Goal: Information Seeking & Learning: Learn about a topic

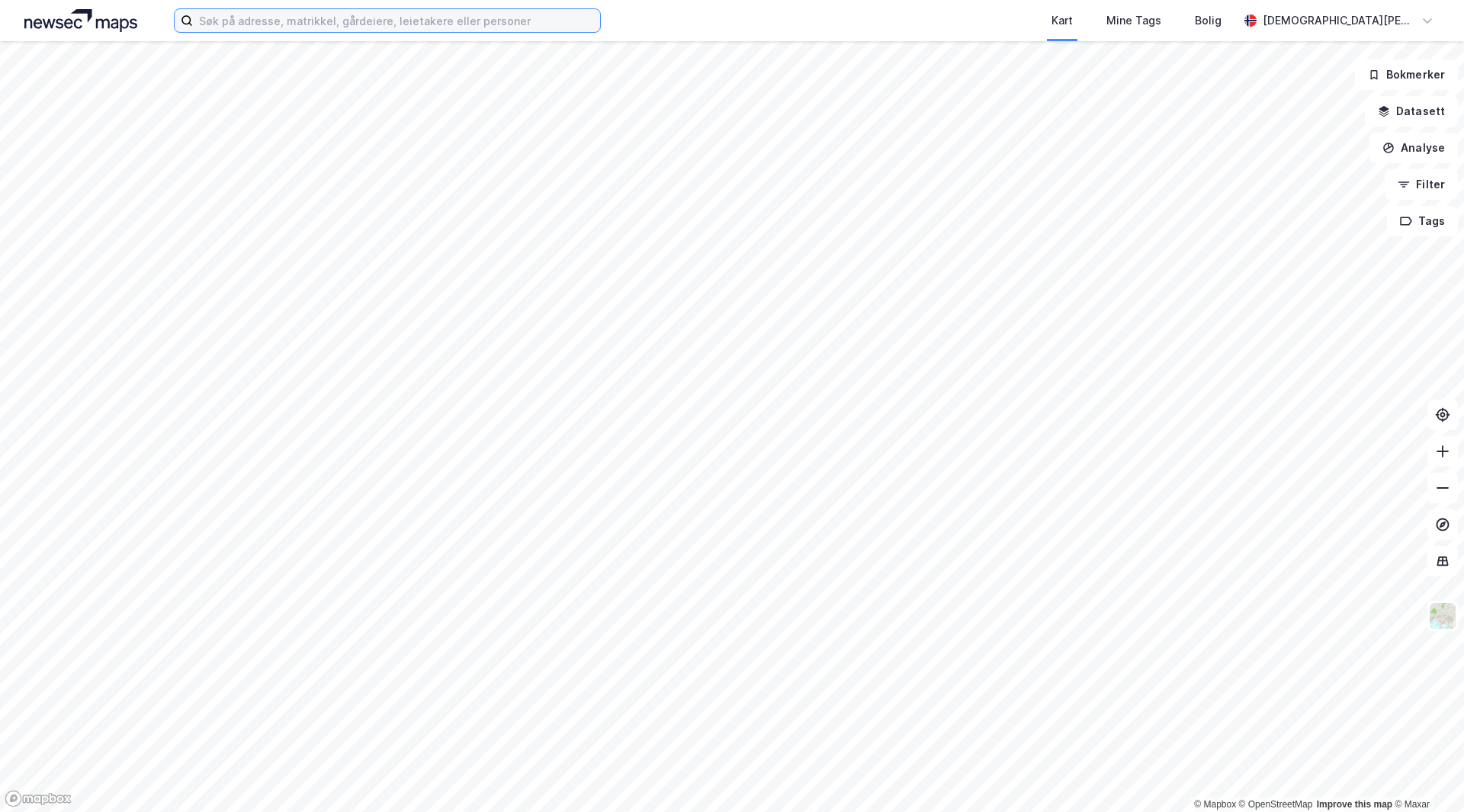
click at [298, 15] on input at bounding box center [396, 20] width 407 height 23
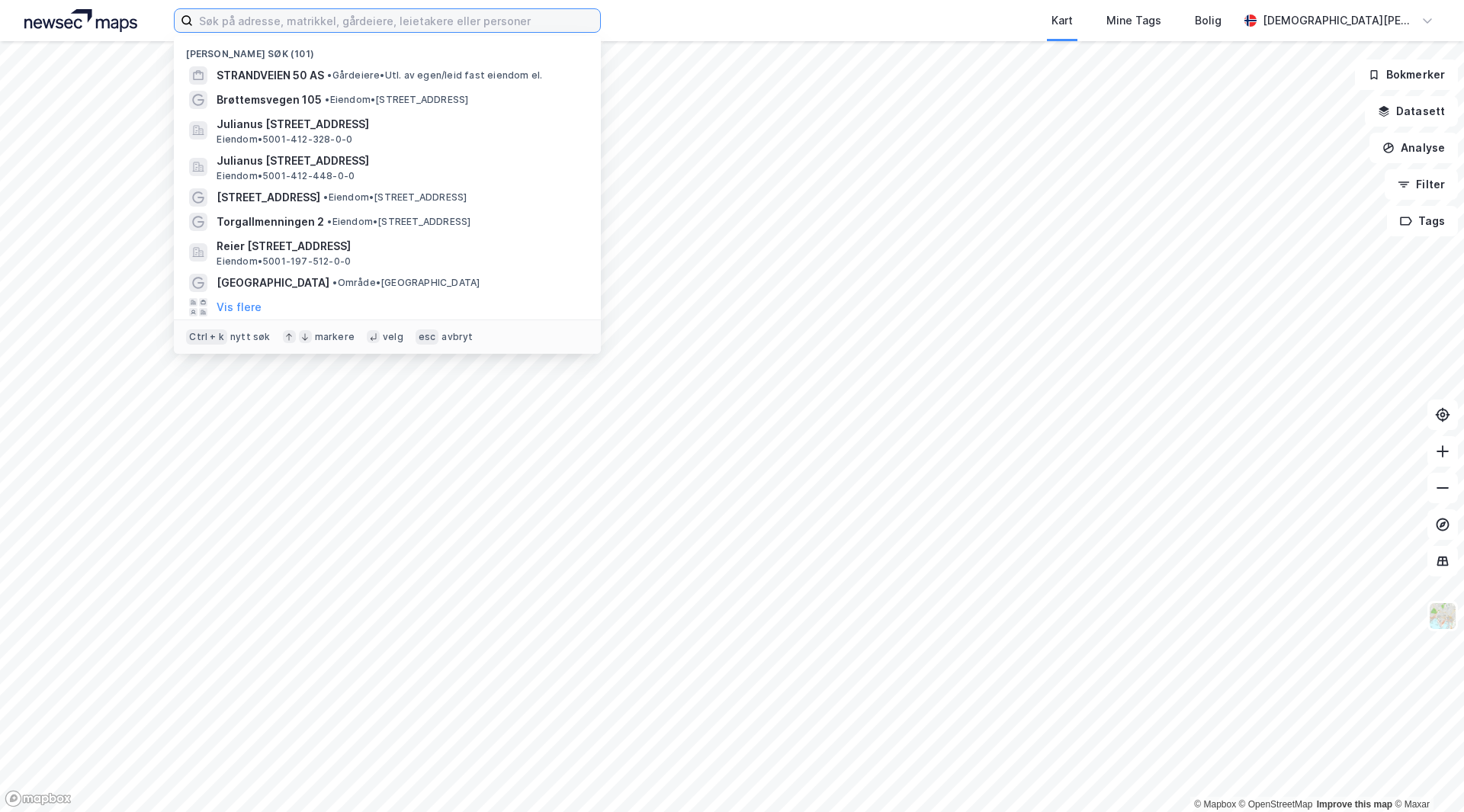
paste input "Jegerveien 8 A, 0777 Oslo"
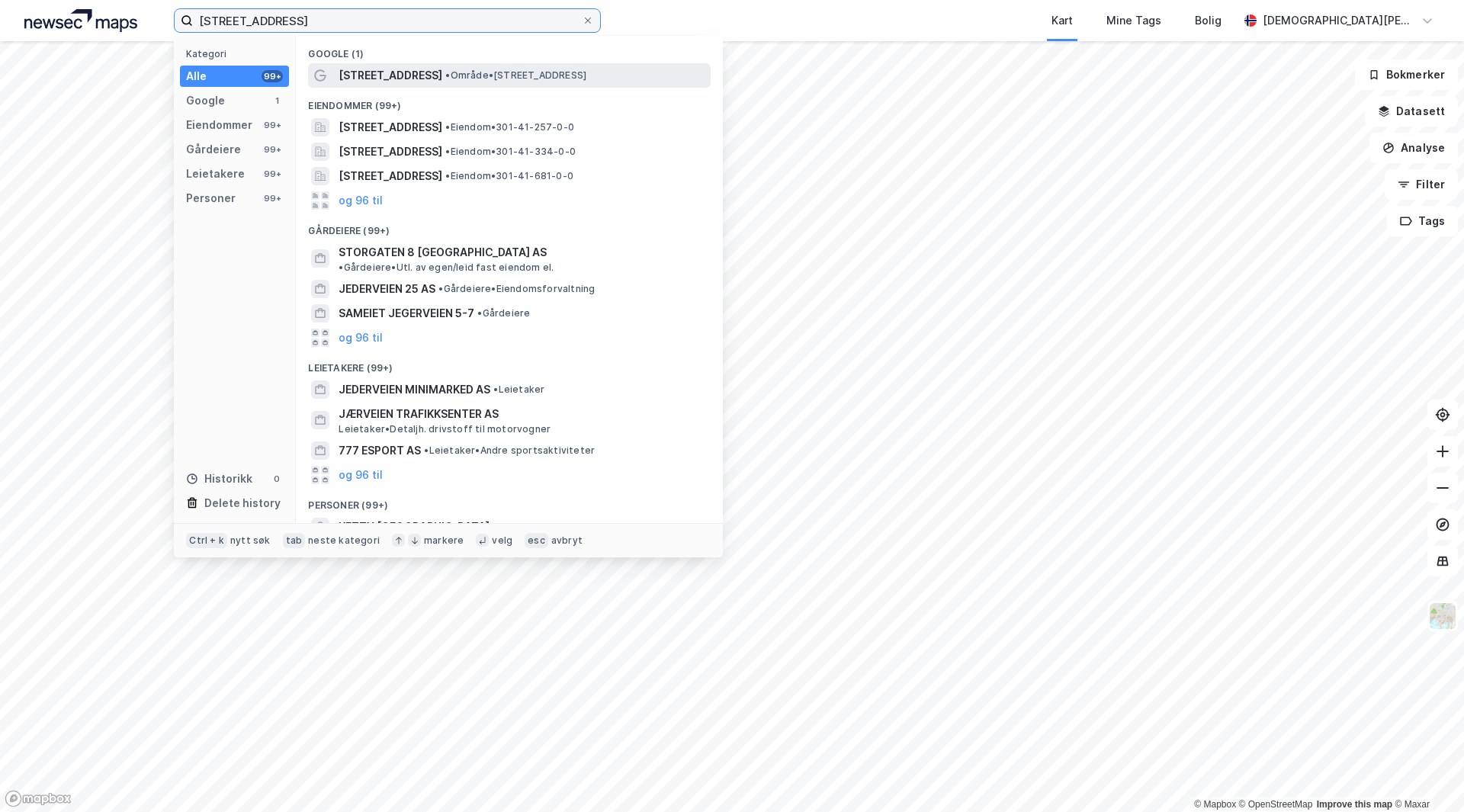
type input "Jegerveien 8 A, 0777 Oslo"
click at [380, 67] on span "Jegerveien 8 A" at bounding box center [390, 75] width 104 height 18
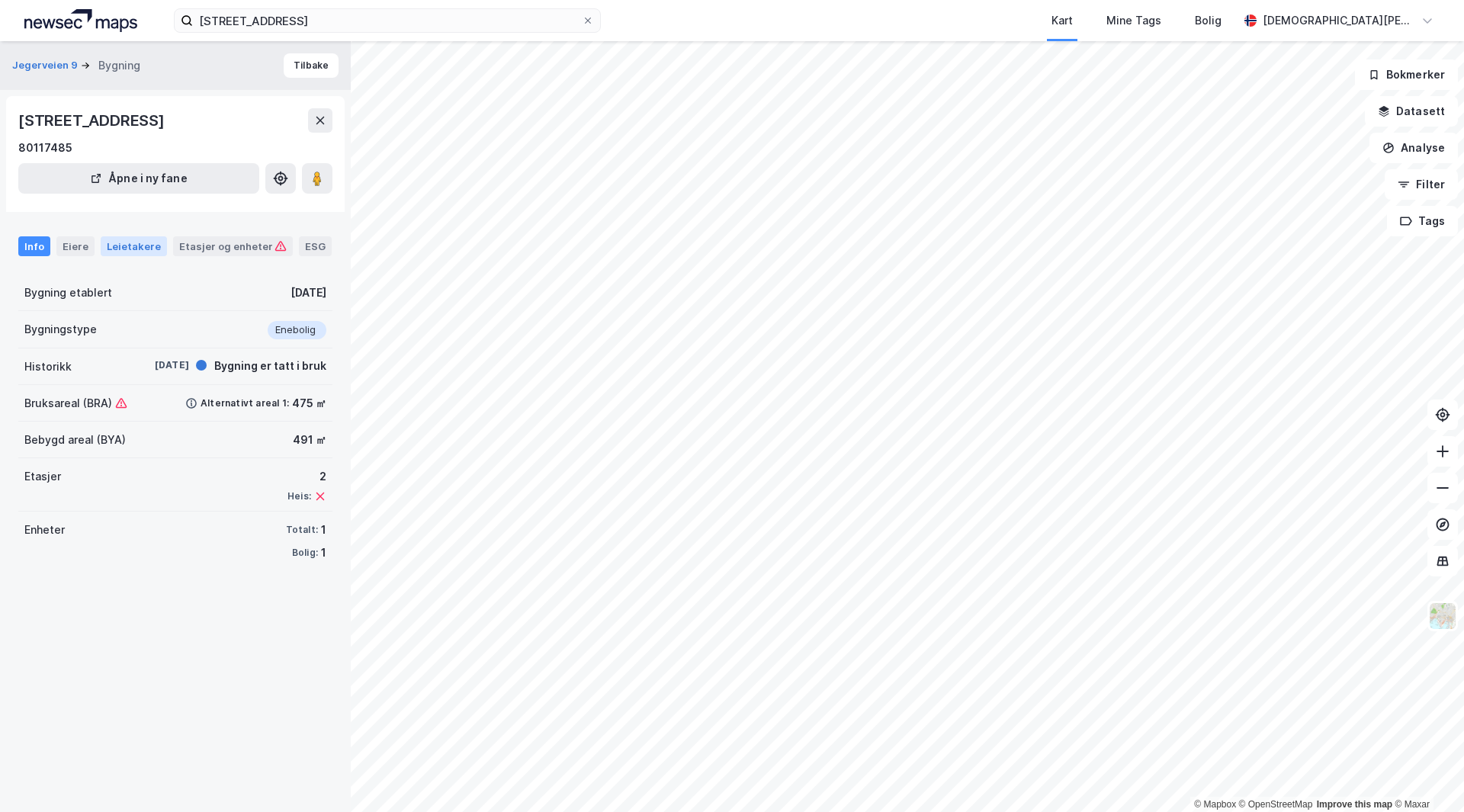
click at [138, 252] on div "Leietakere" at bounding box center [134, 246] width 66 height 20
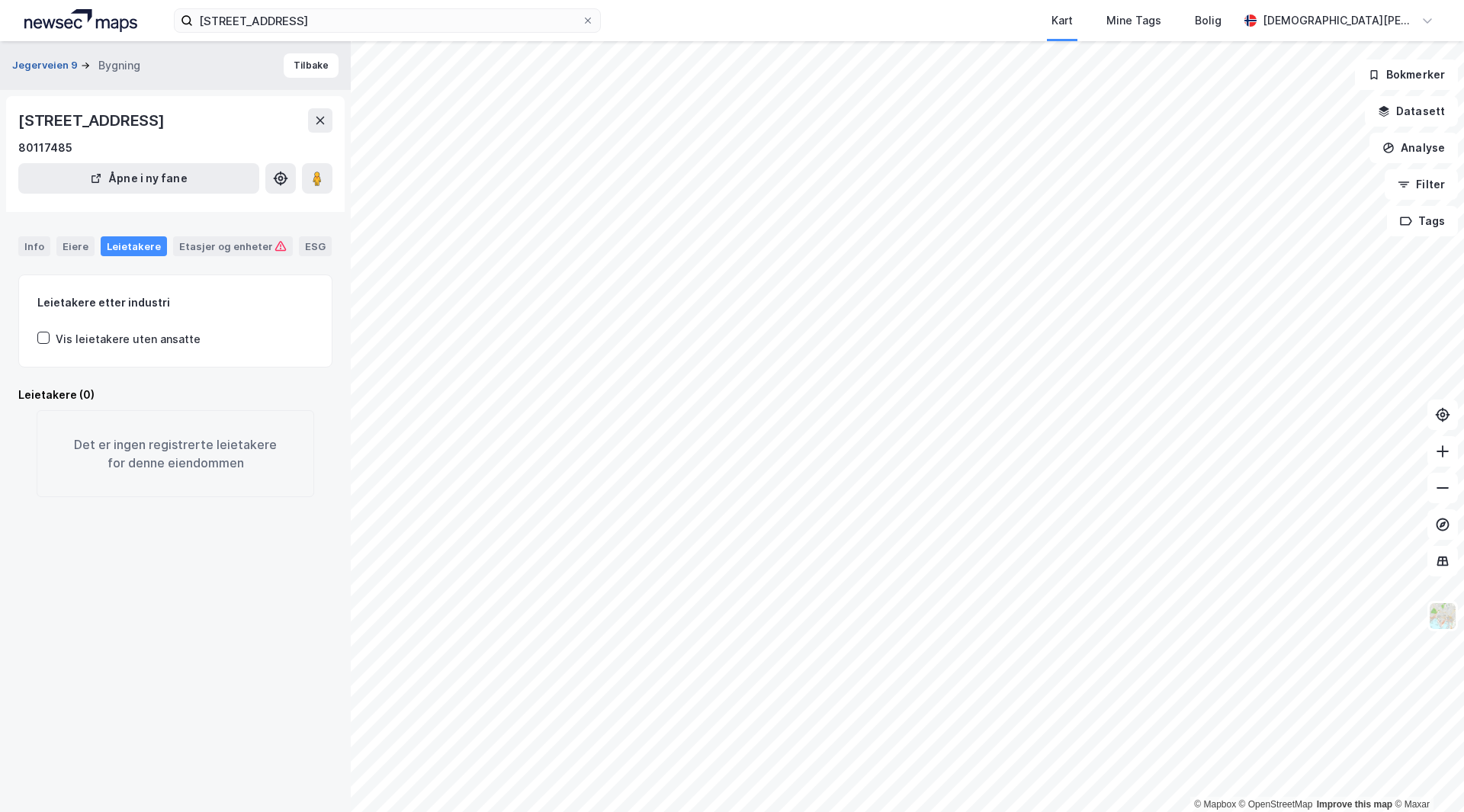
click at [62, 63] on button "Jegerveien 9" at bounding box center [46, 65] width 69 height 16
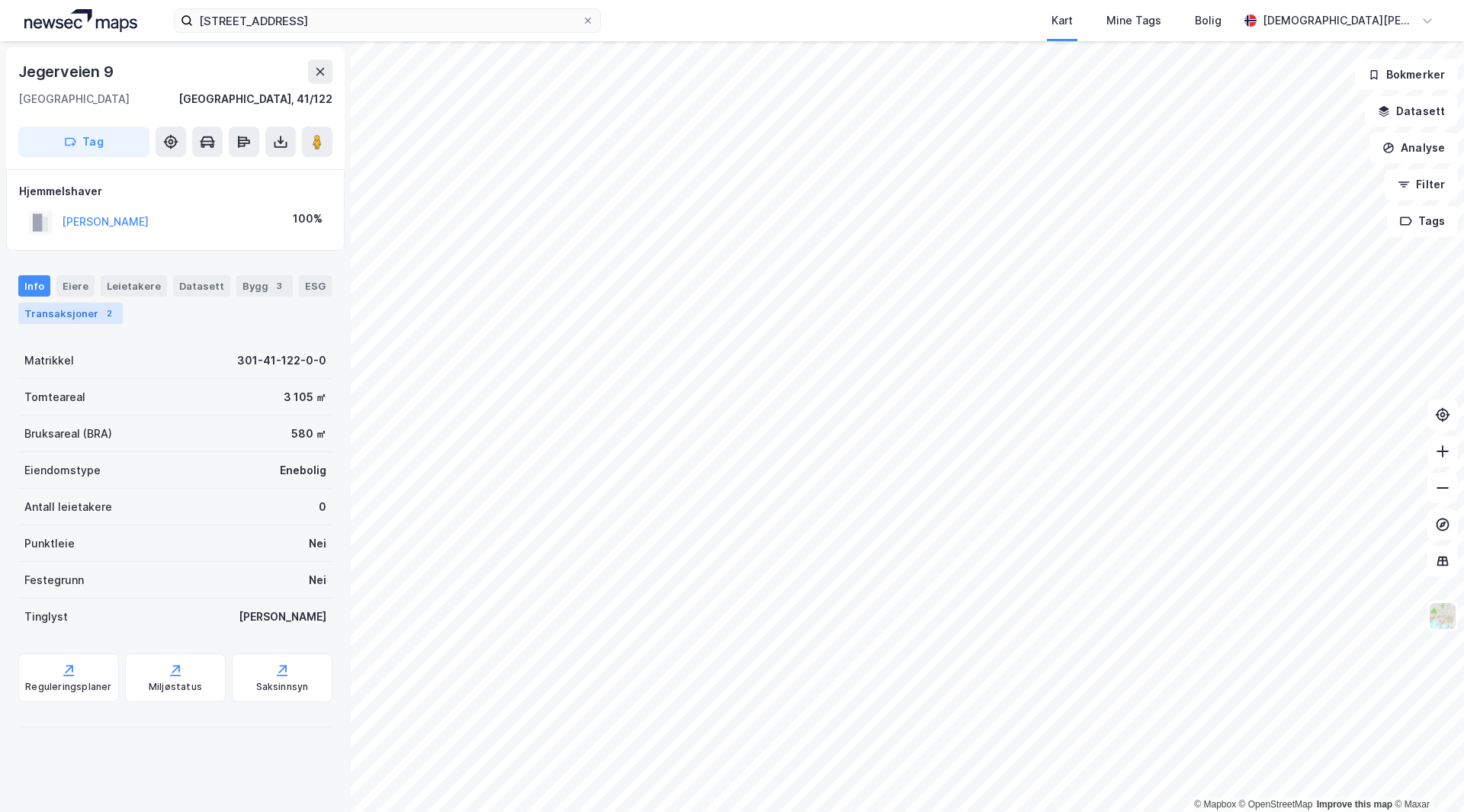
click at [79, 318] on div "Transaksjoner 2" at bounding box center [71, 312] width 105 height 21
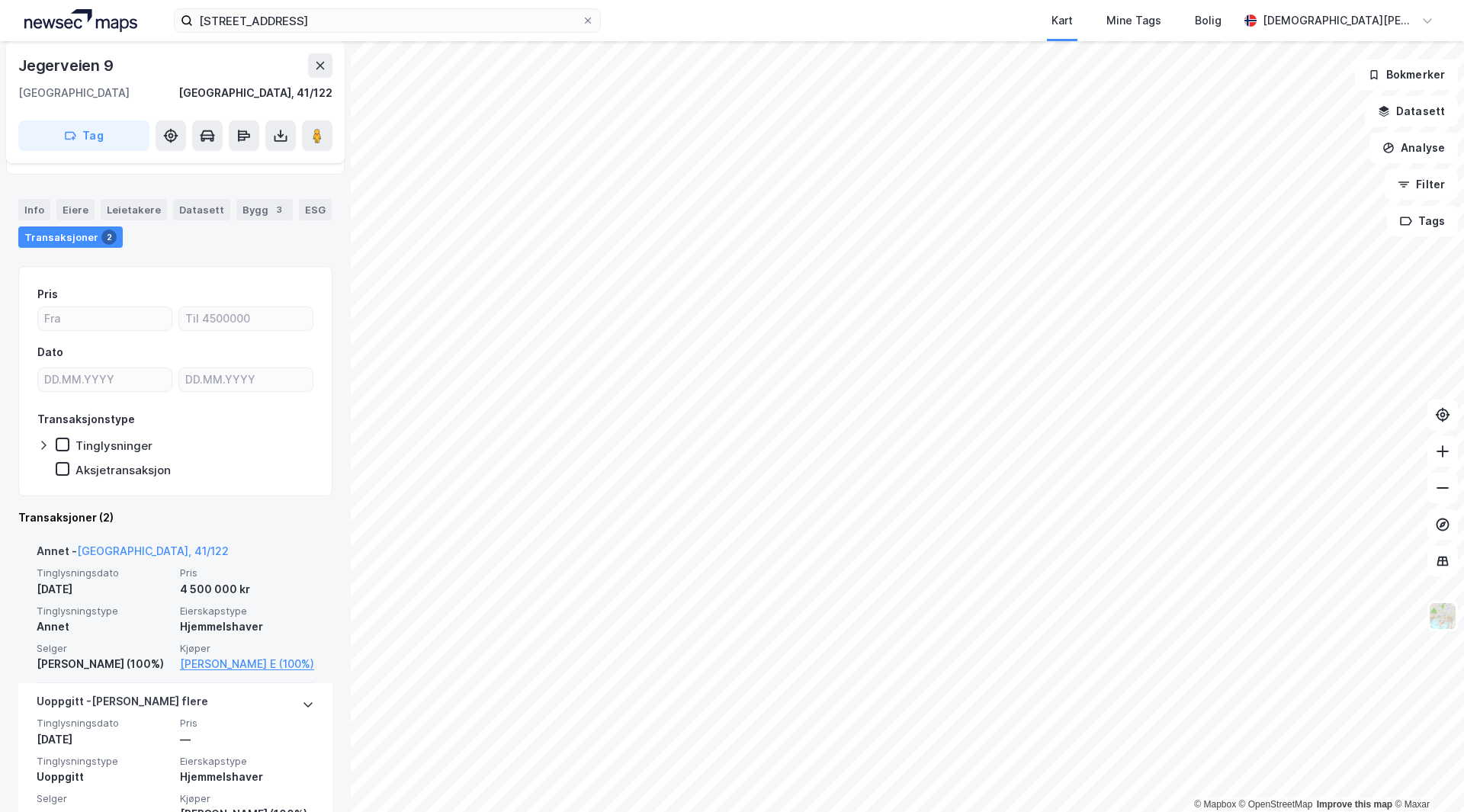
scroll to position [133, 0]
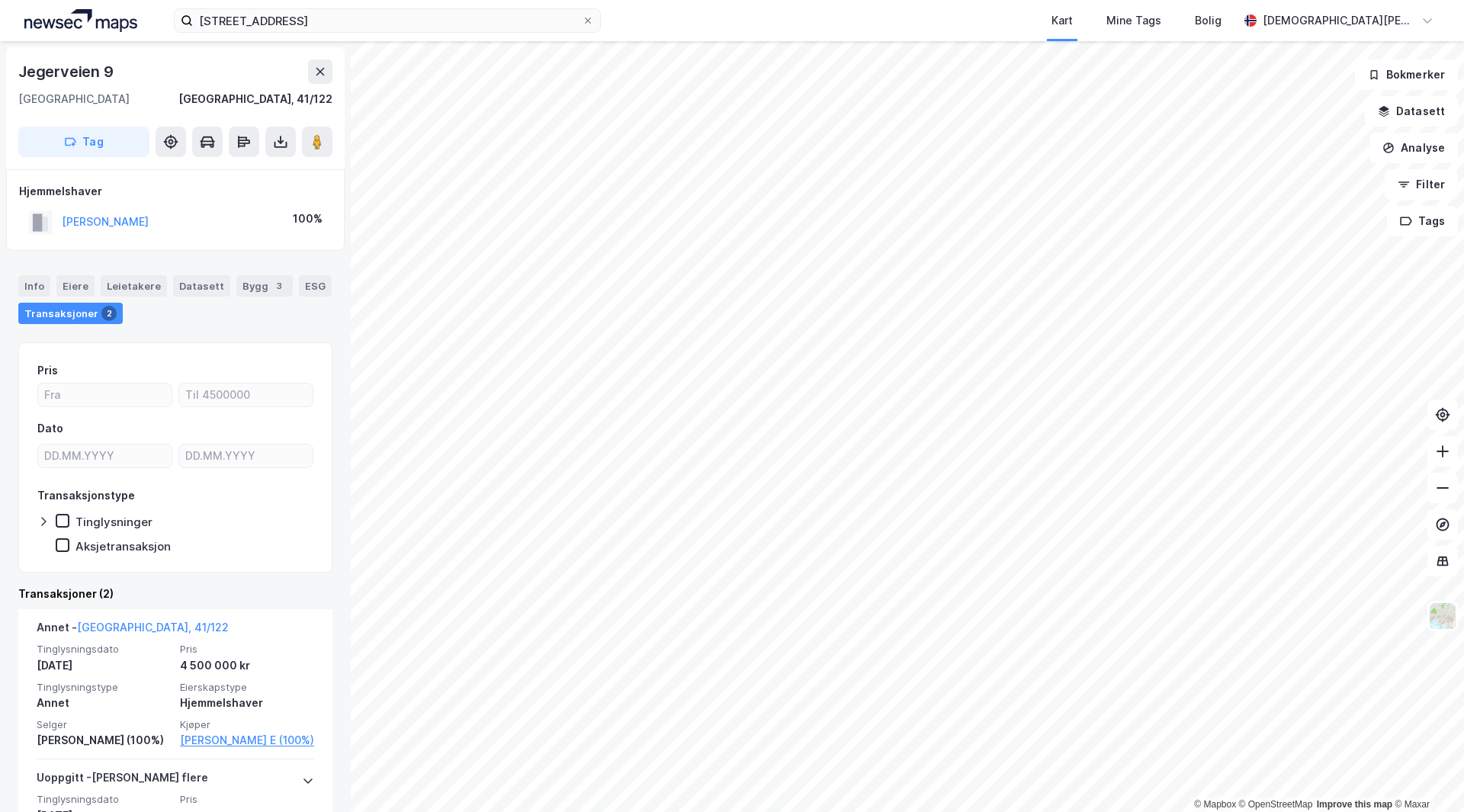
click at [137, 228] on div "ASTRUP EBBE CARL AXEL E" at bounding box center [105, 222] width 87 height 18
click at [0, 0] on button "ASTRUP EBBE CARL AXEL E" at bounding box center [0, 0] width 0 height 0
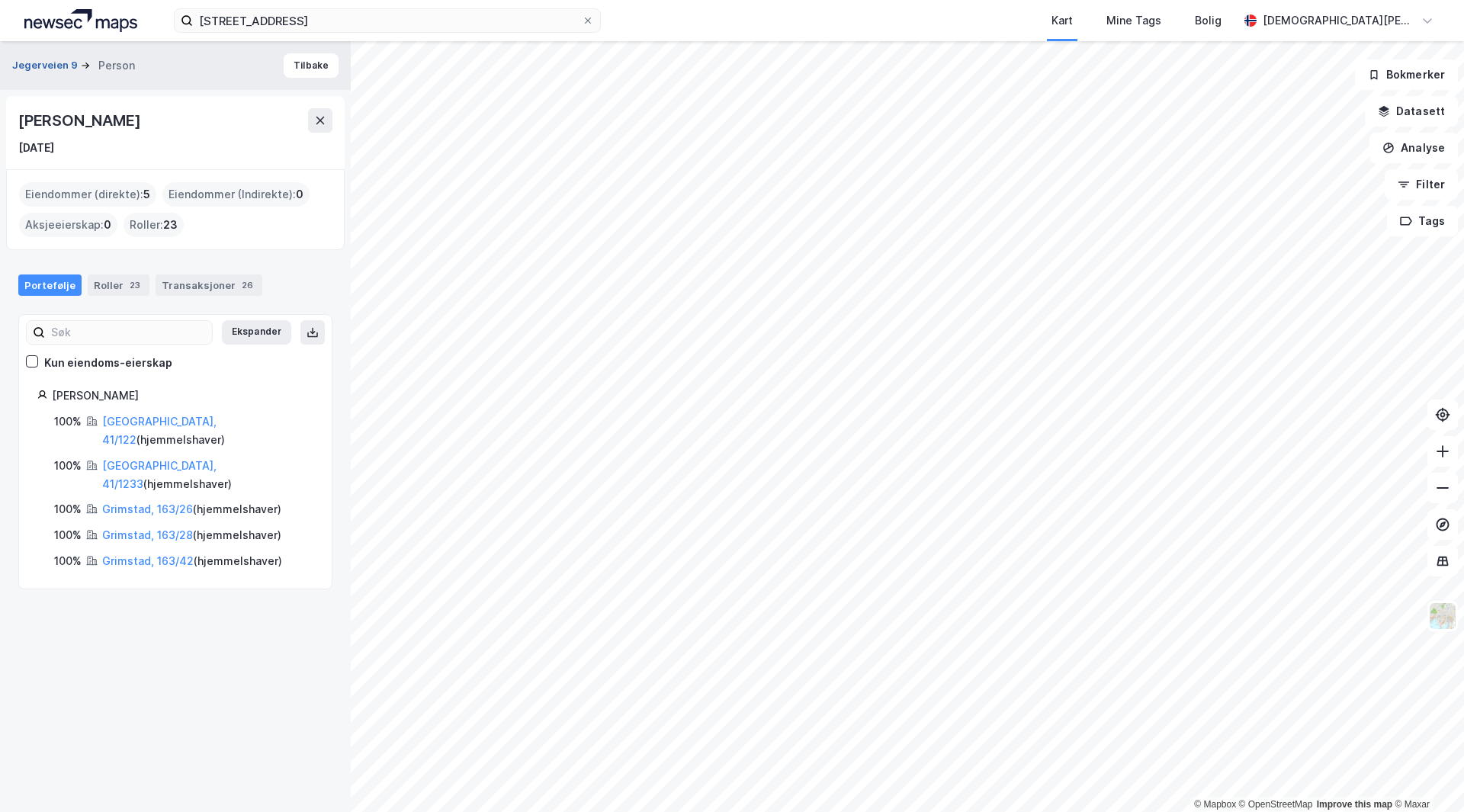
click at [40, 60] on button "Jegerveien 9" at bounding box center [46, 65] width 69 height 16
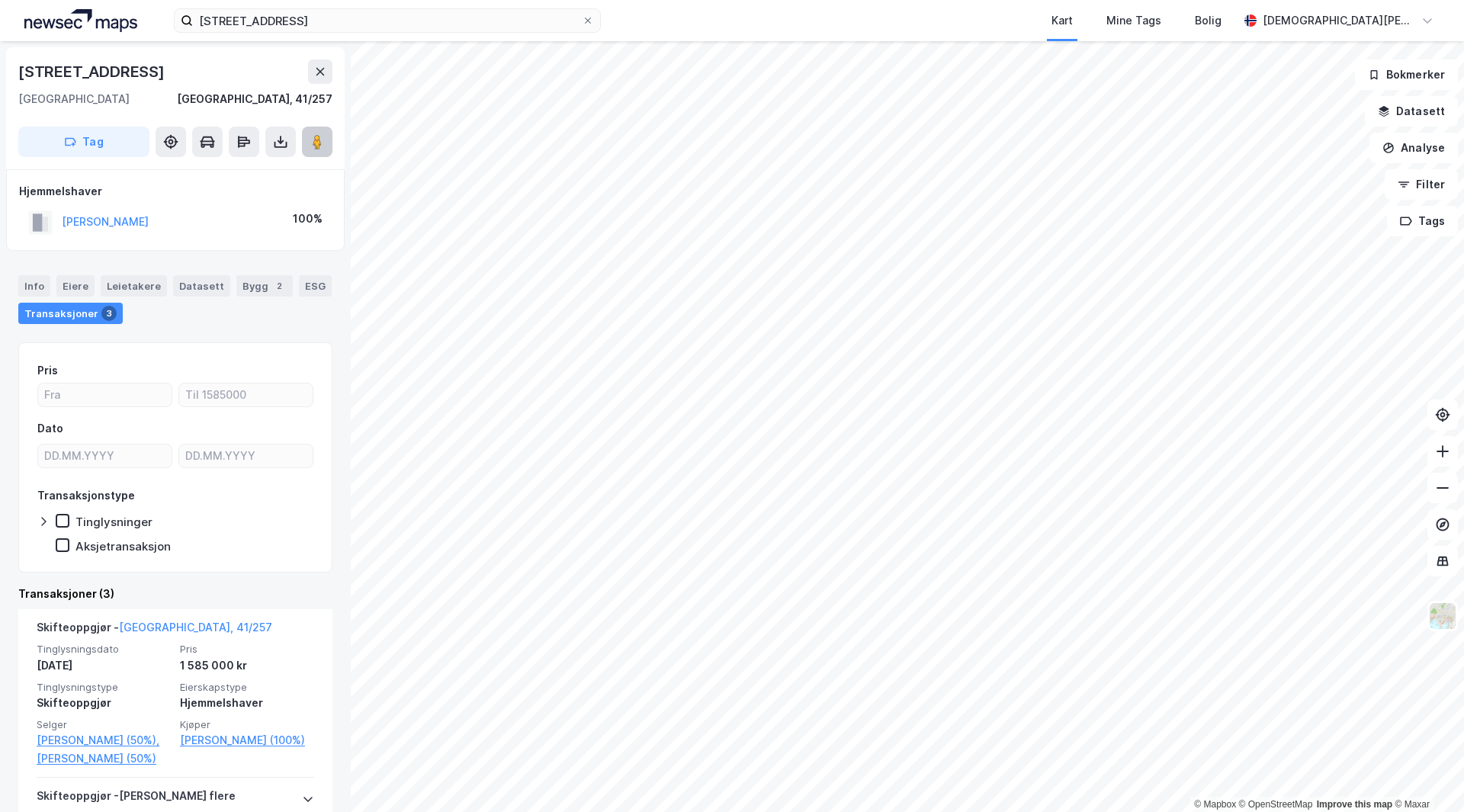
click at [321, 137] on image at bounding box center [317, 141] width 9 height 16
click at [0, 0] on button "STABELL EVY L BORCHSENIUS" at bounding box center [0, 0] width 0 height 0
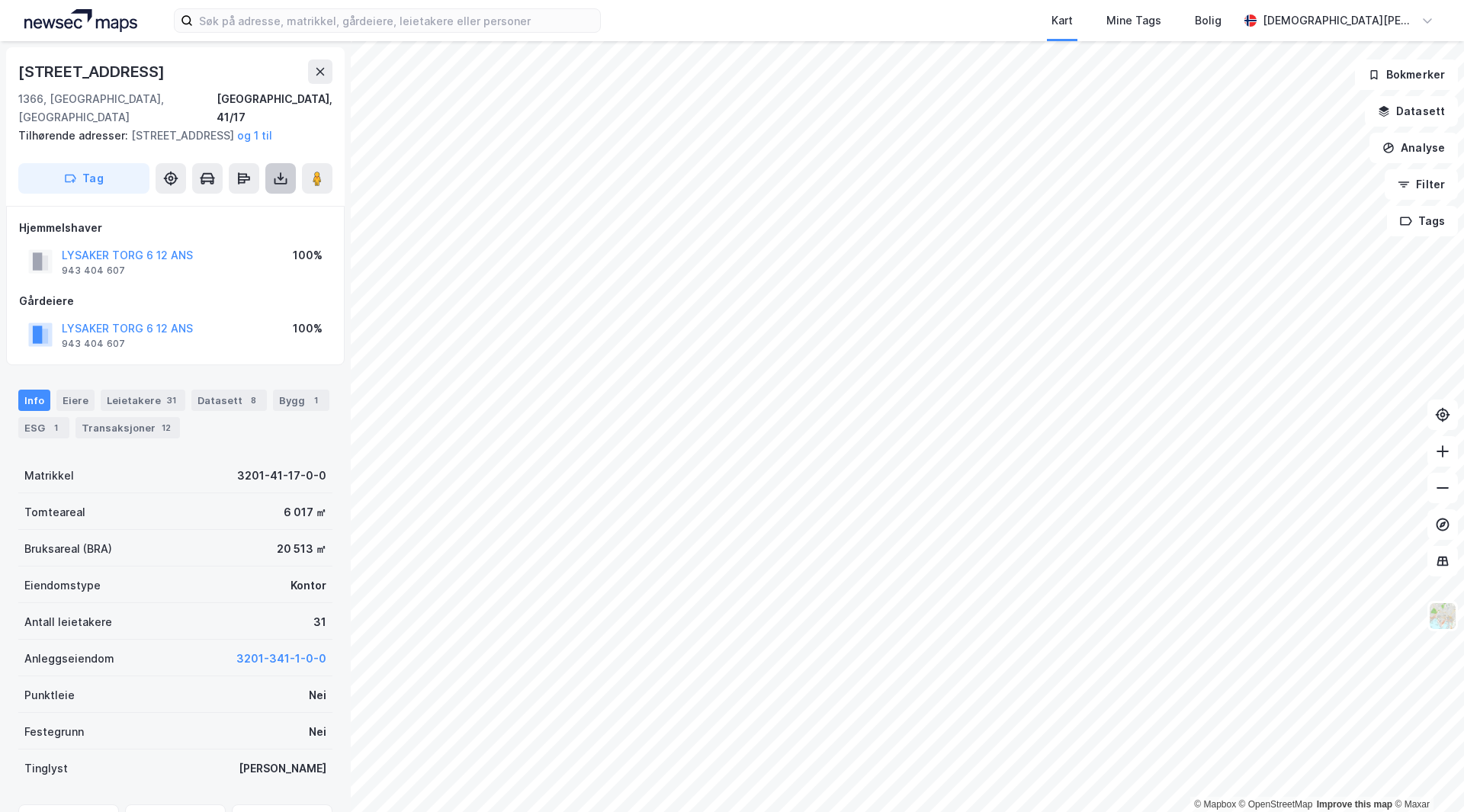
click at [277, 186] on button at bounding box center [280, 178] width 30 height 30
click at [270, 235] on div "Last ned matrikkelrapport" at bounding box center [223, 232] width 126 height 12
click at [308, 404] on div "1" at bounding box center [315, 400] width 16 height 16
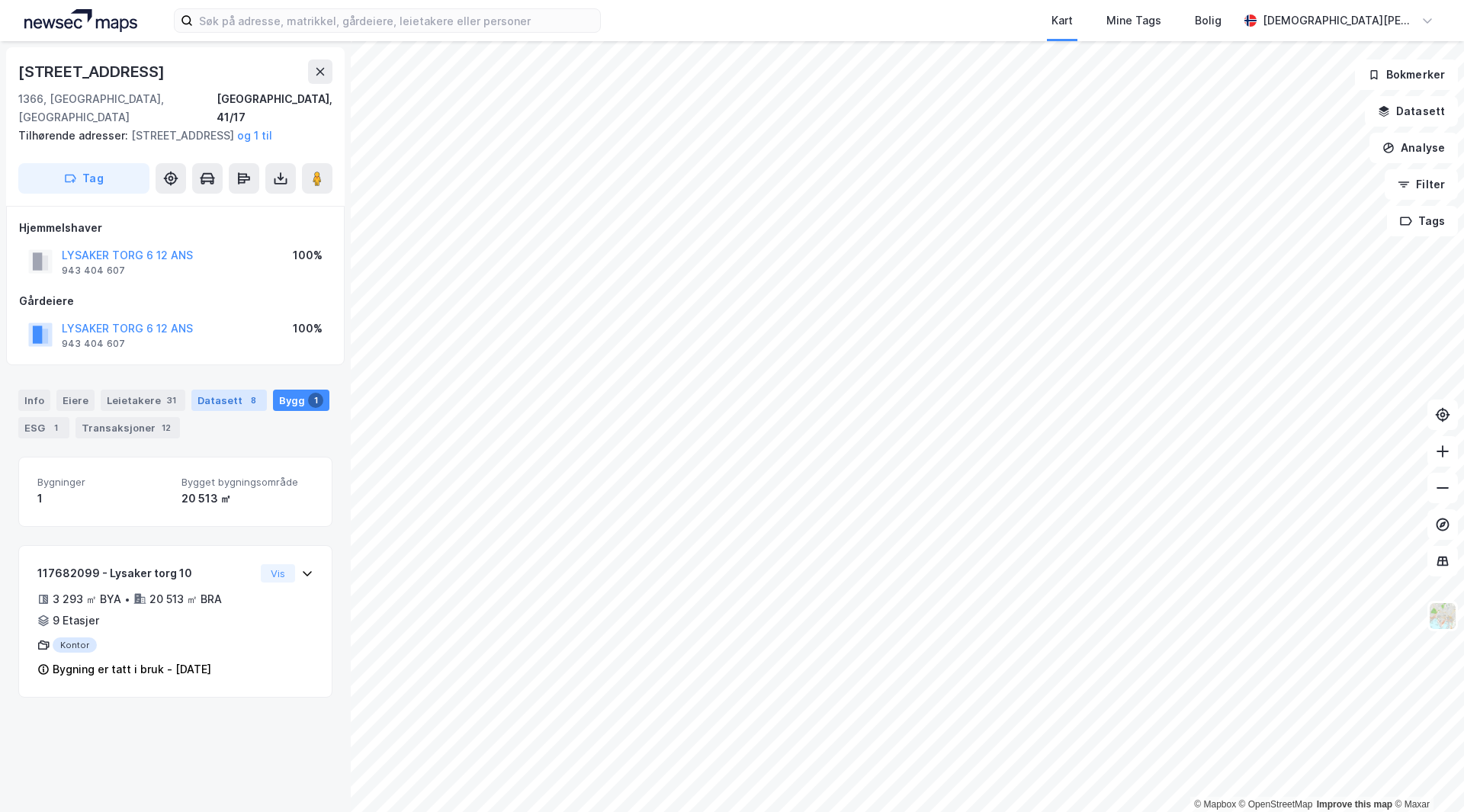
click at [249, 408] on div "Datasett 8" at bounding box center [229, 400] width 75 height 21
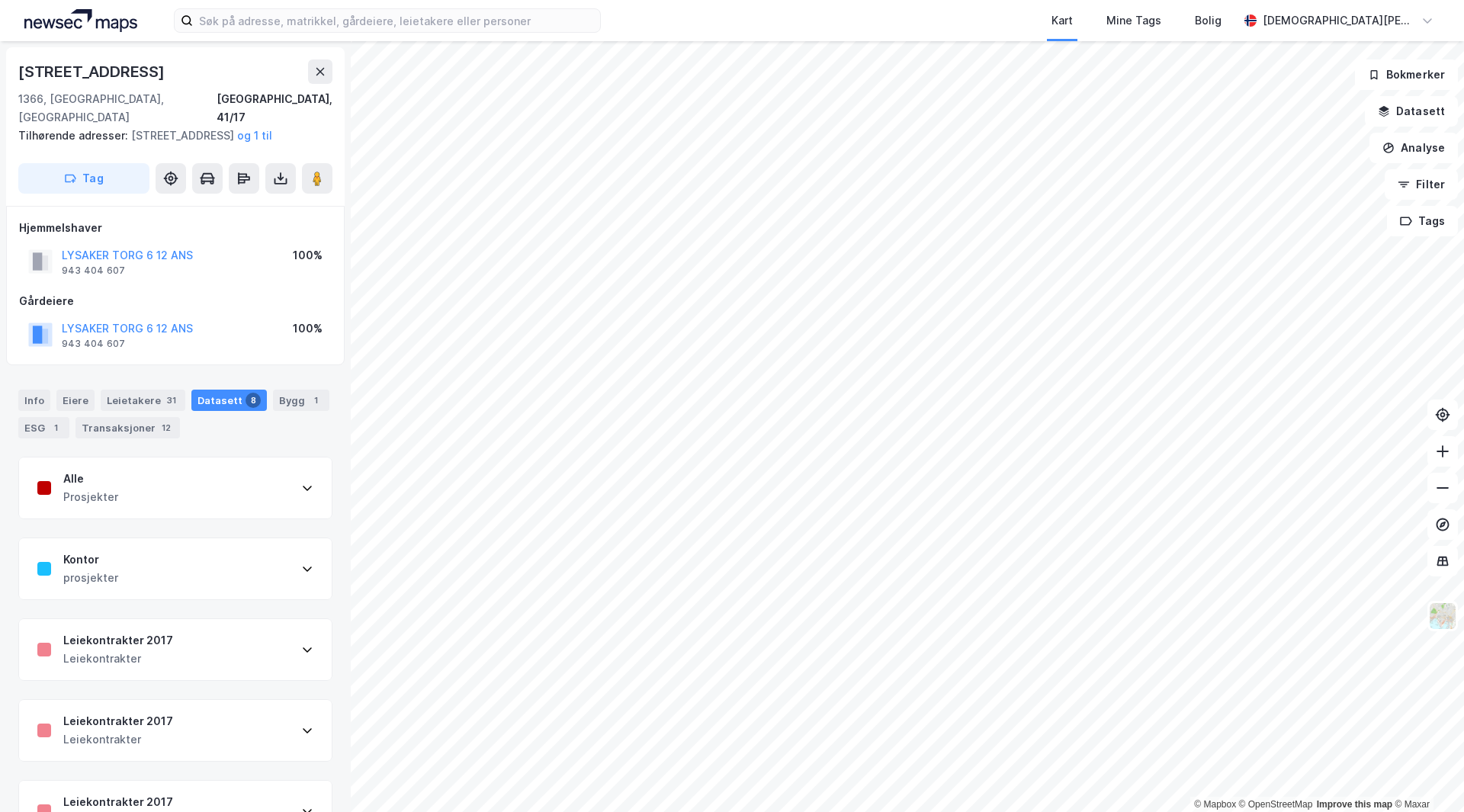
click at [113, 485] on div "Alle" at bounding box center [91, 479] width 55 height 18
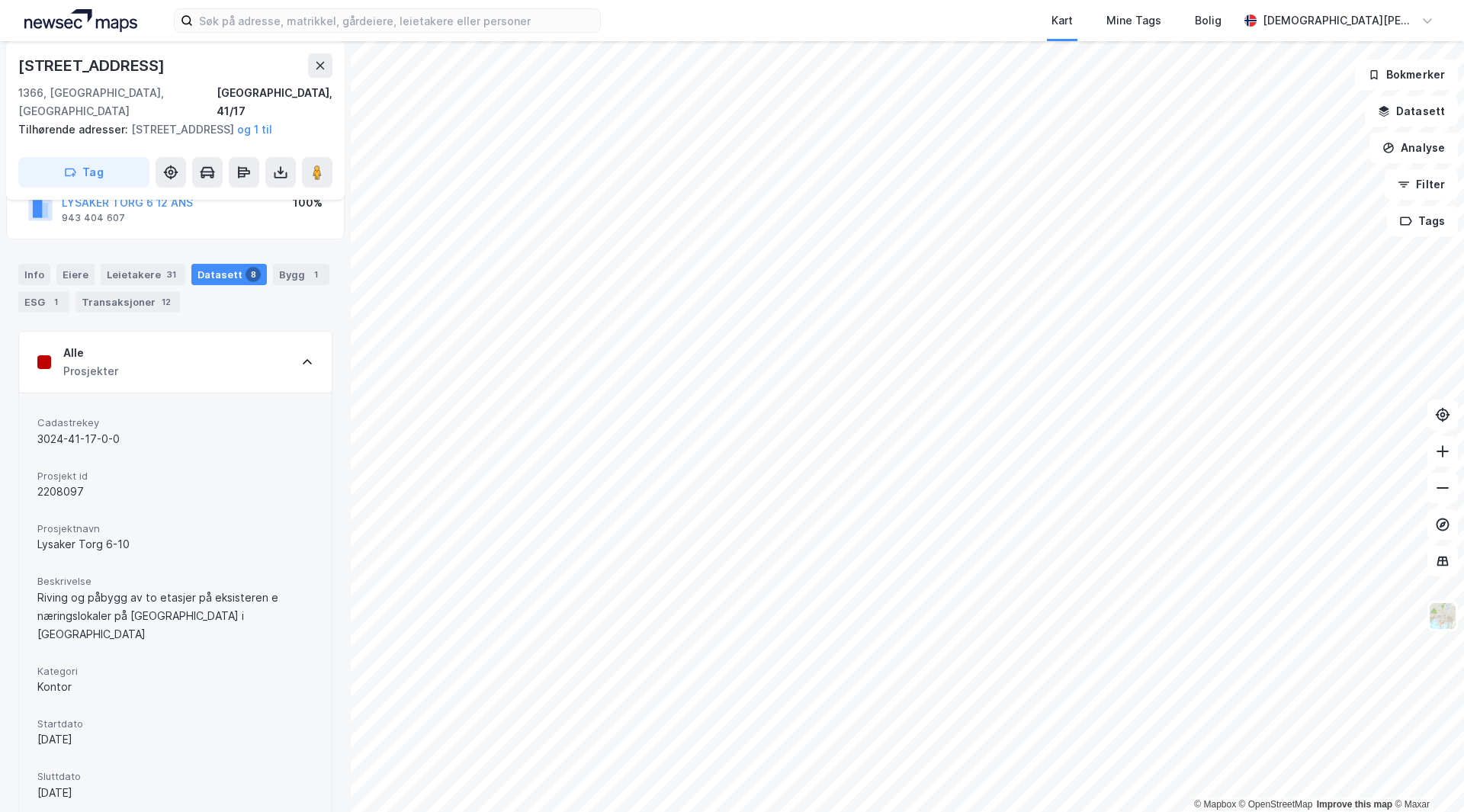
scroll to position [305, 0]
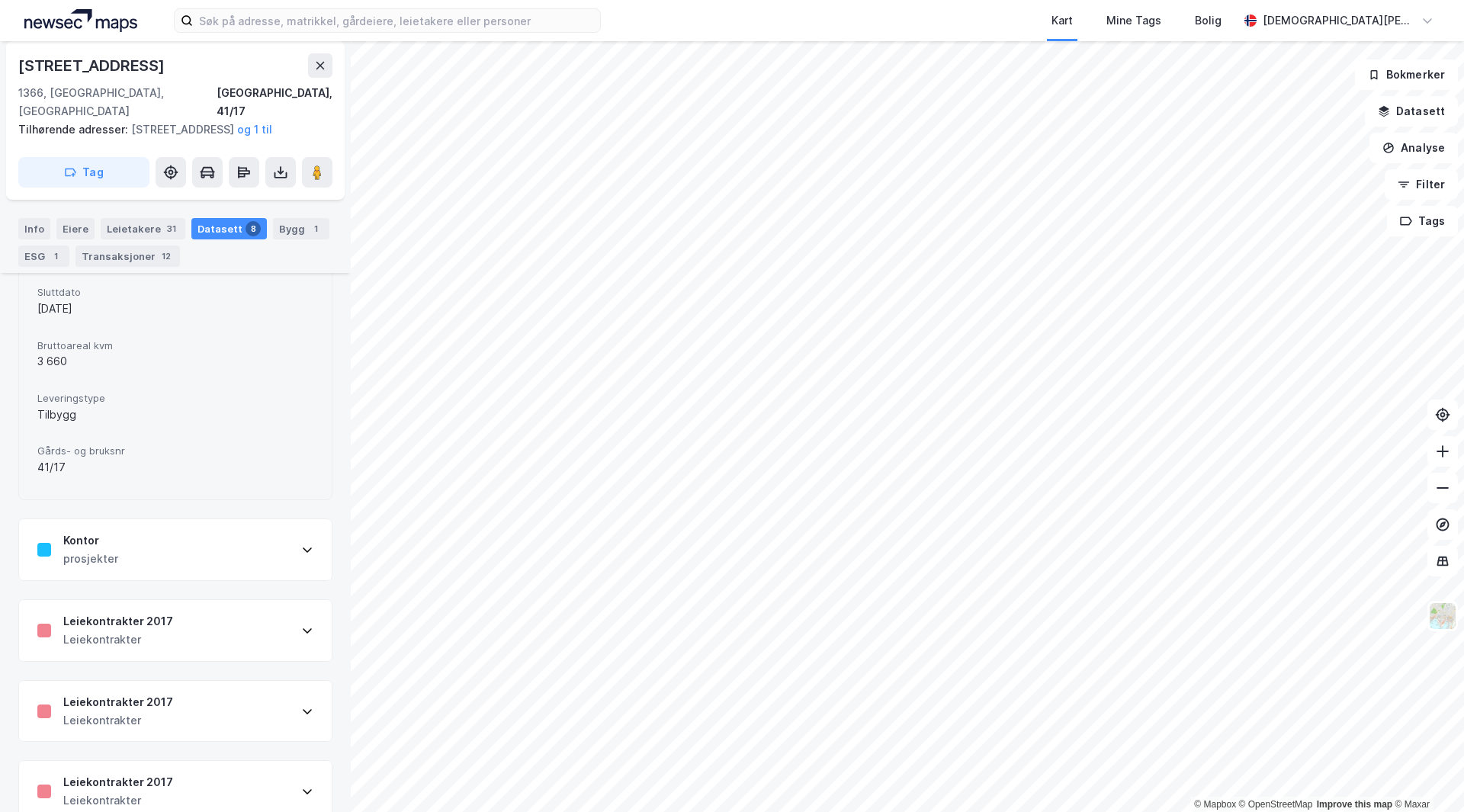
click at [132, 536] on div "Kontor prosjekter" at bounding box center [176, 549] width 312 height 61
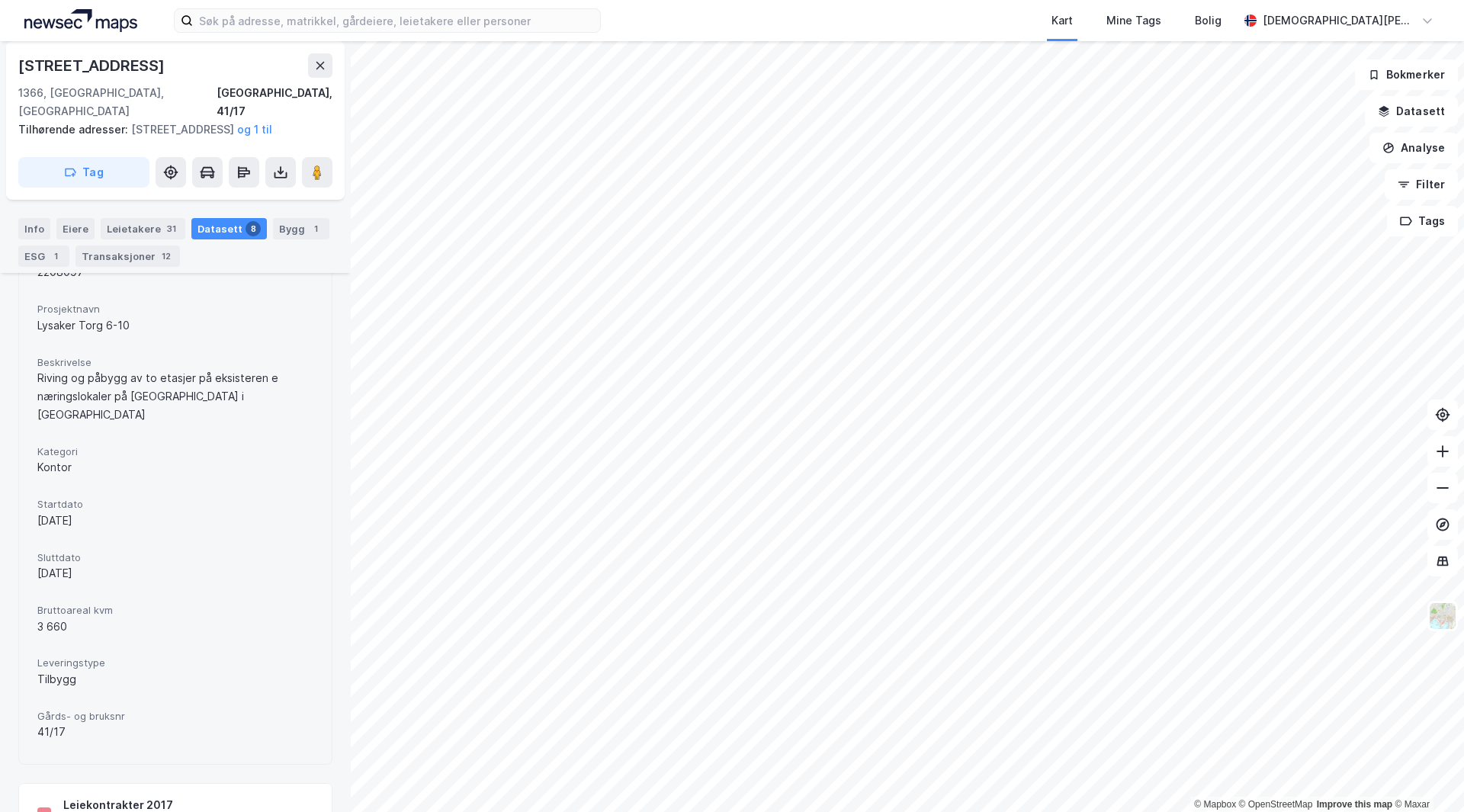
scroll to position [1220, 0]
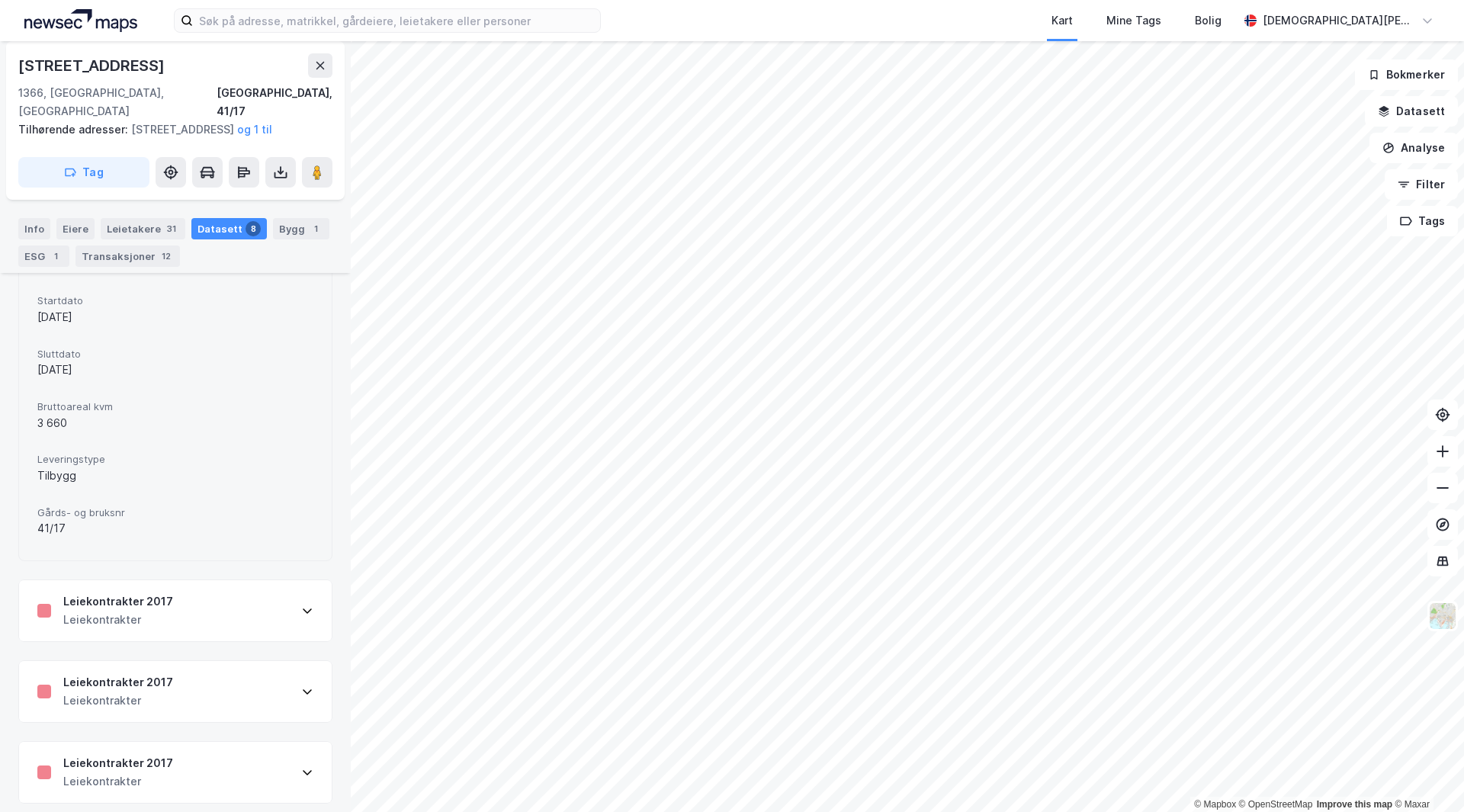
click at [133, 611] on div "Leiekontrakter" at bounding box center [118, 620] width 109 height 18
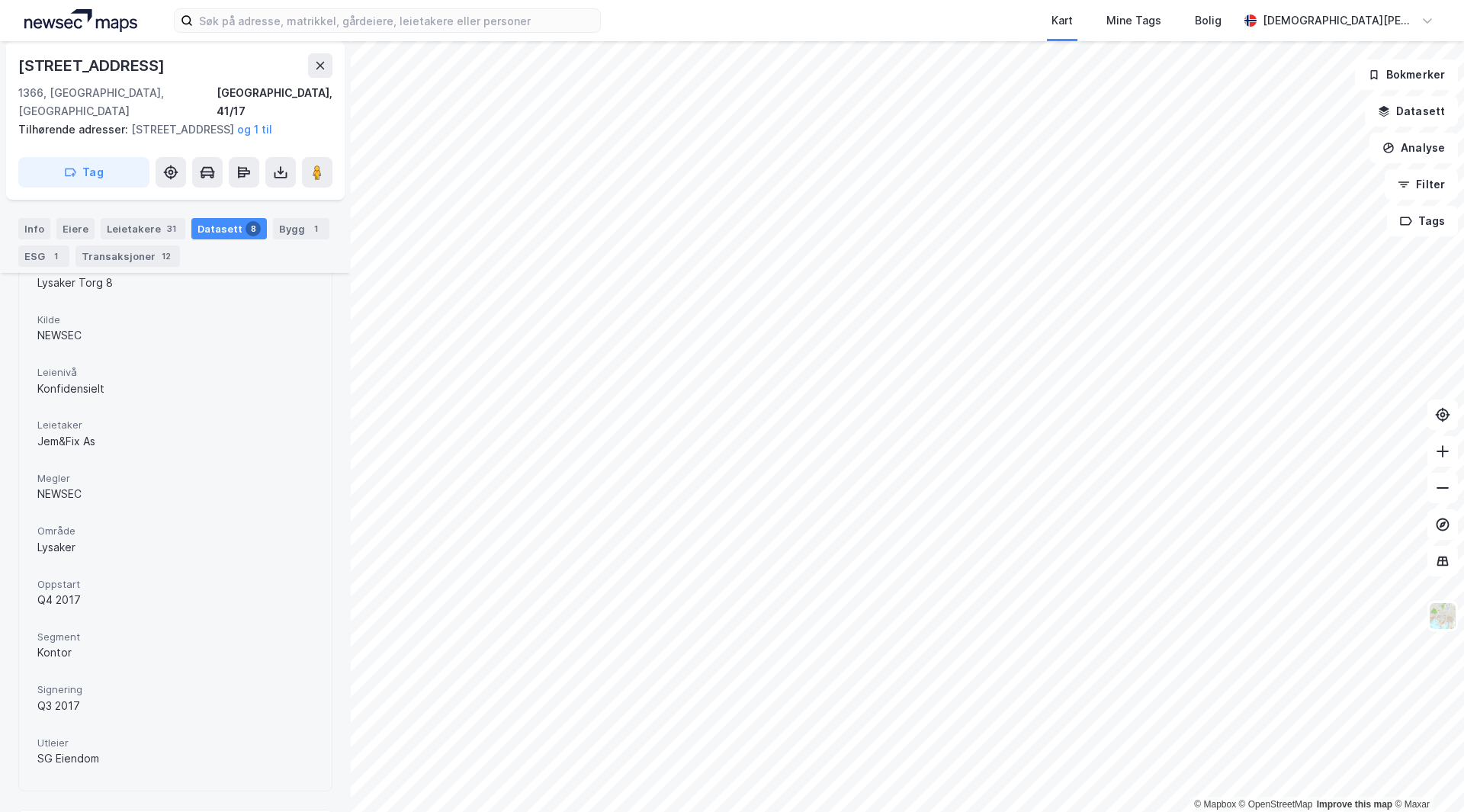
scroll to position [1601, 0]
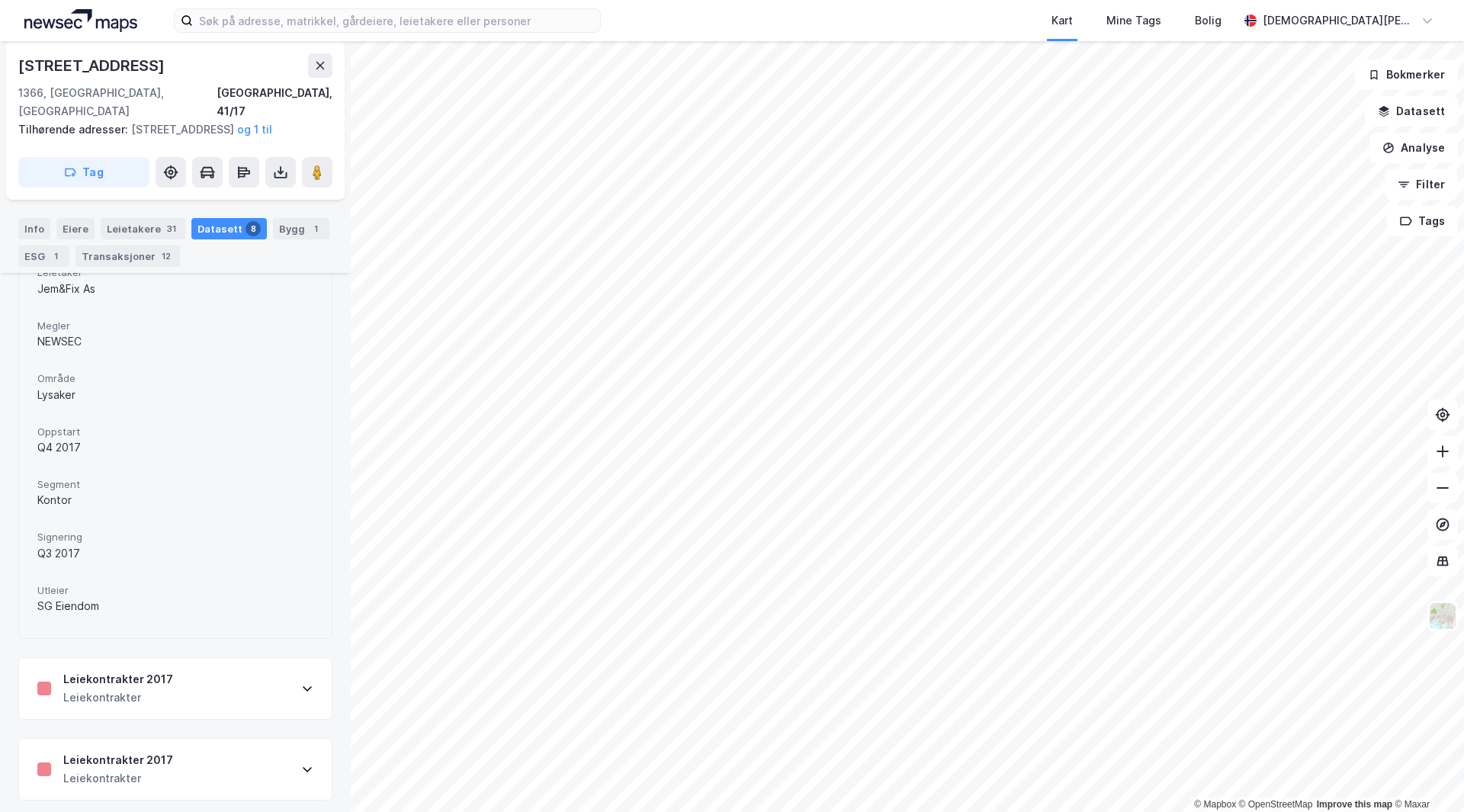
click at [122, 688] on div "Leiekontrakter" at bounding box center [118, 697] width 109 height 18
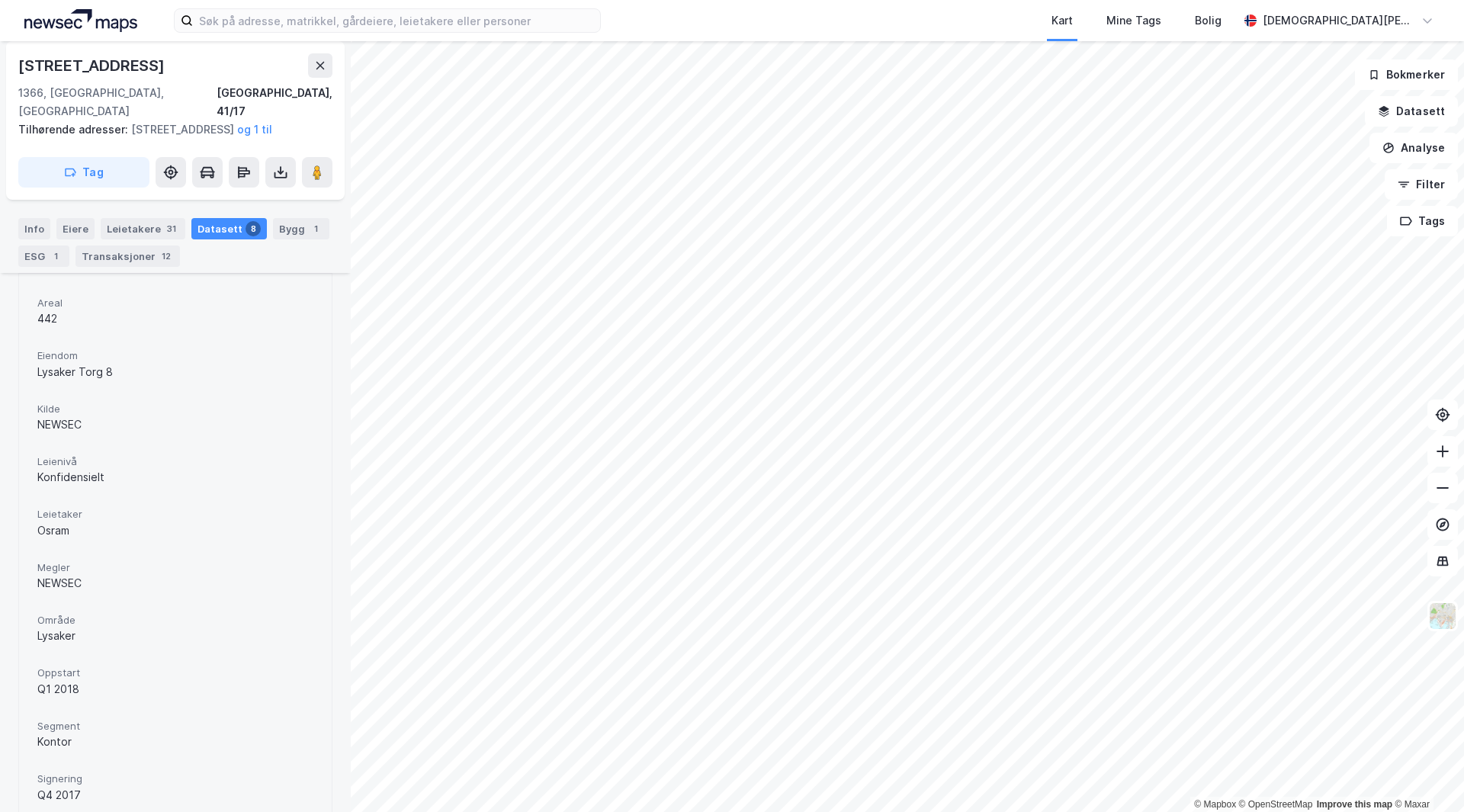
scroll to position [2363, 0]
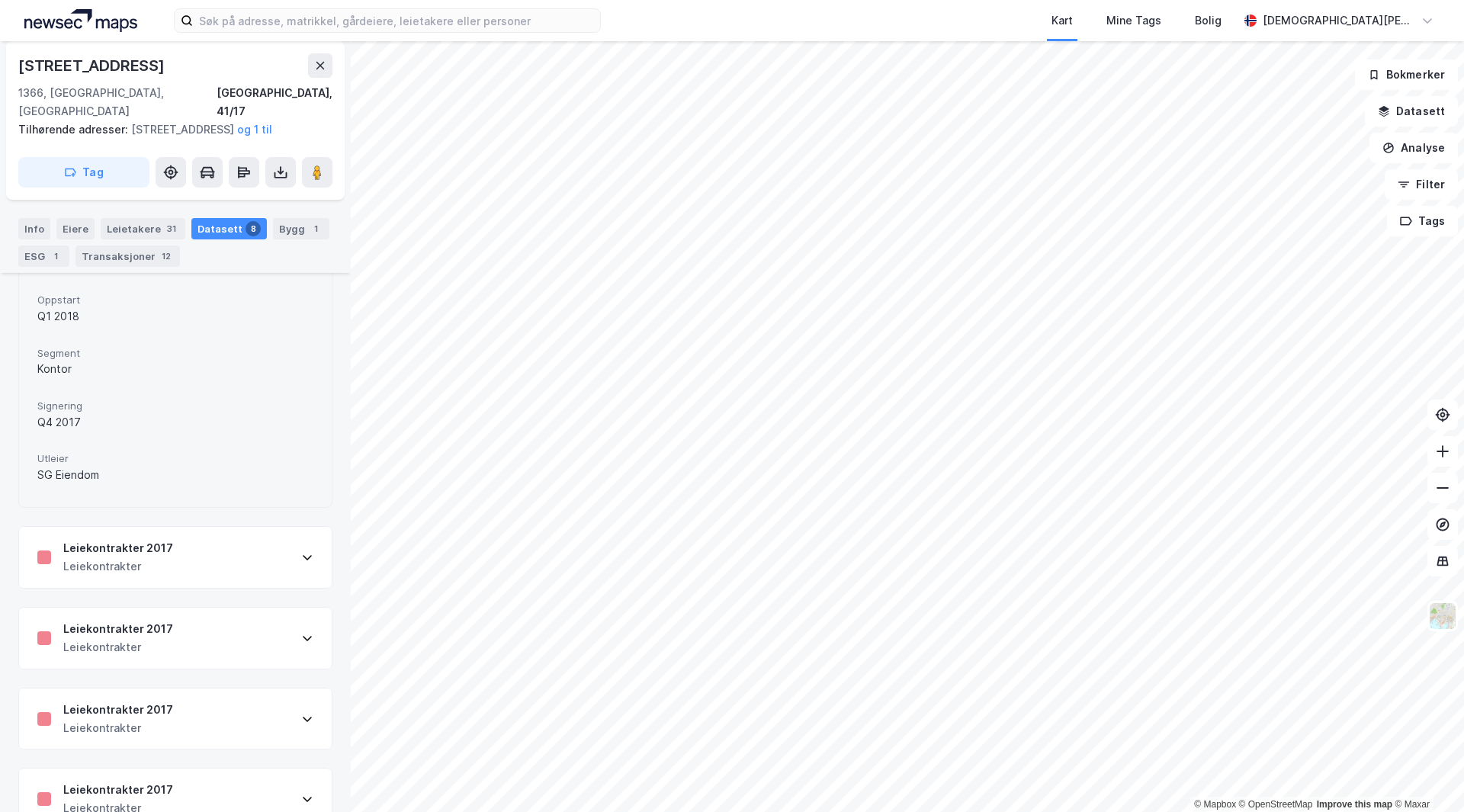
click at [154, 558] on div "Leiekontrakter" at bounding box center [118, 567] width 109 height 18
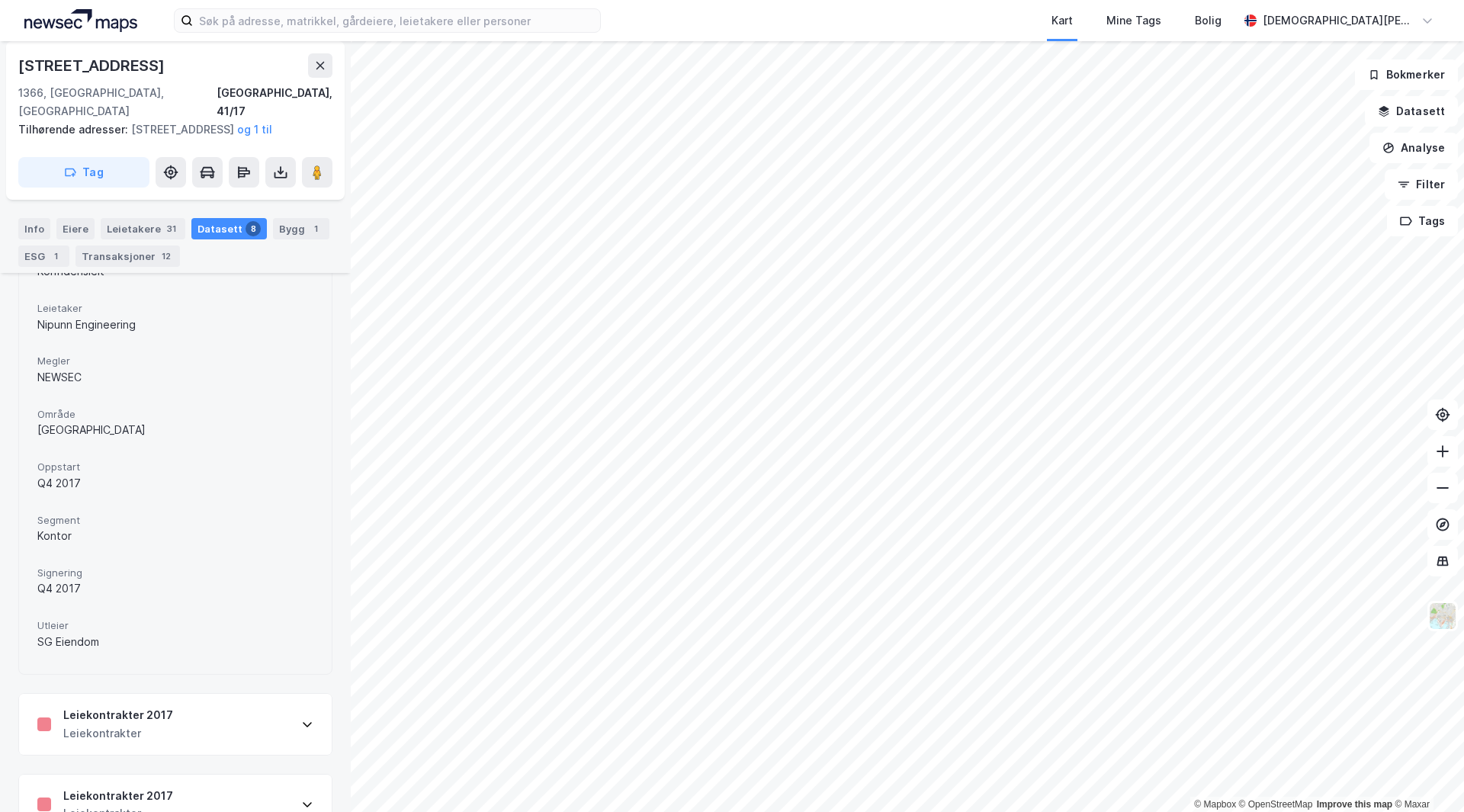
scroll to position [3254, 0]
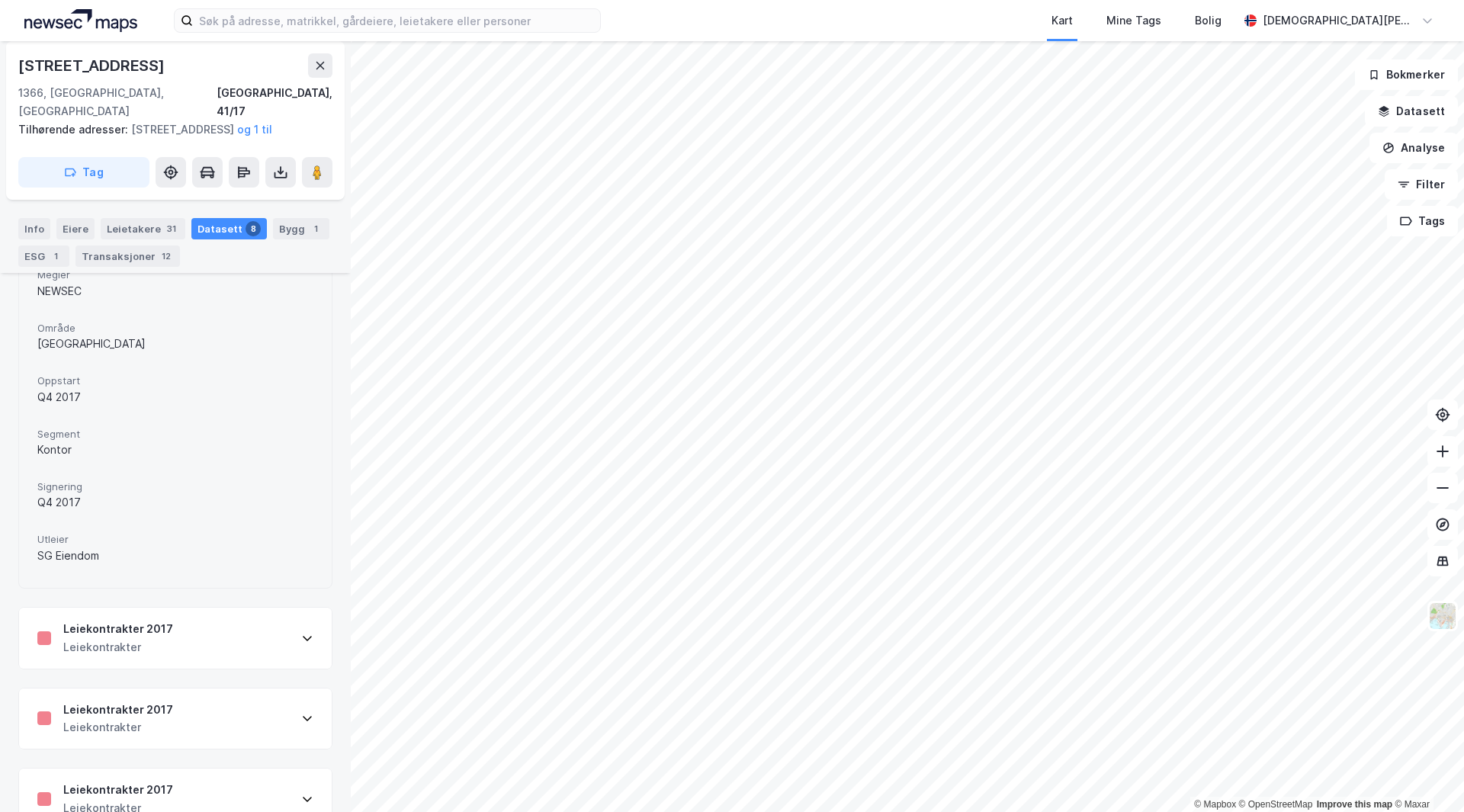
click at [130, 638] on div "Leiekontrakter" at bounding box center [118, 648] width 109 height 18
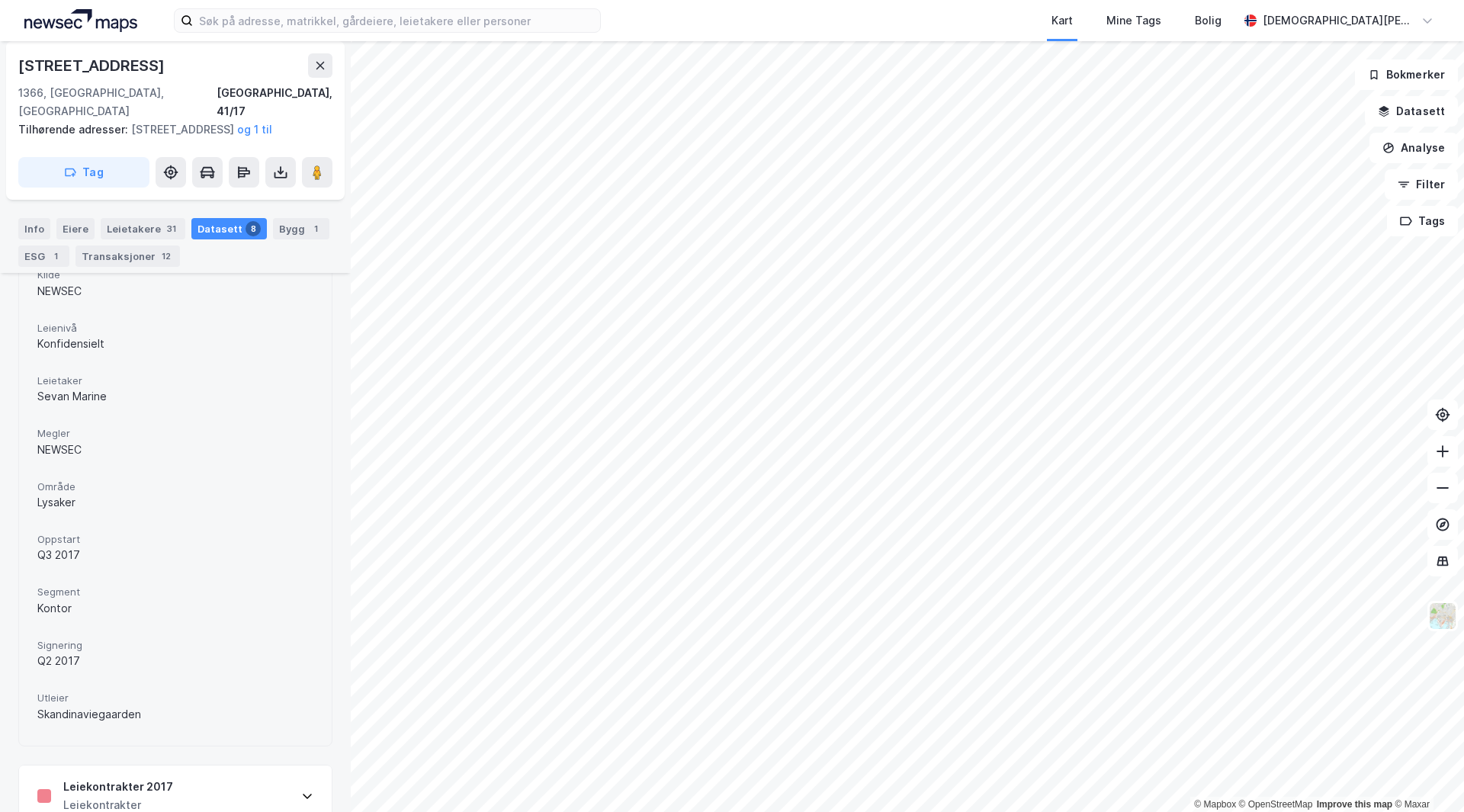
scroll to position [3862, 0]
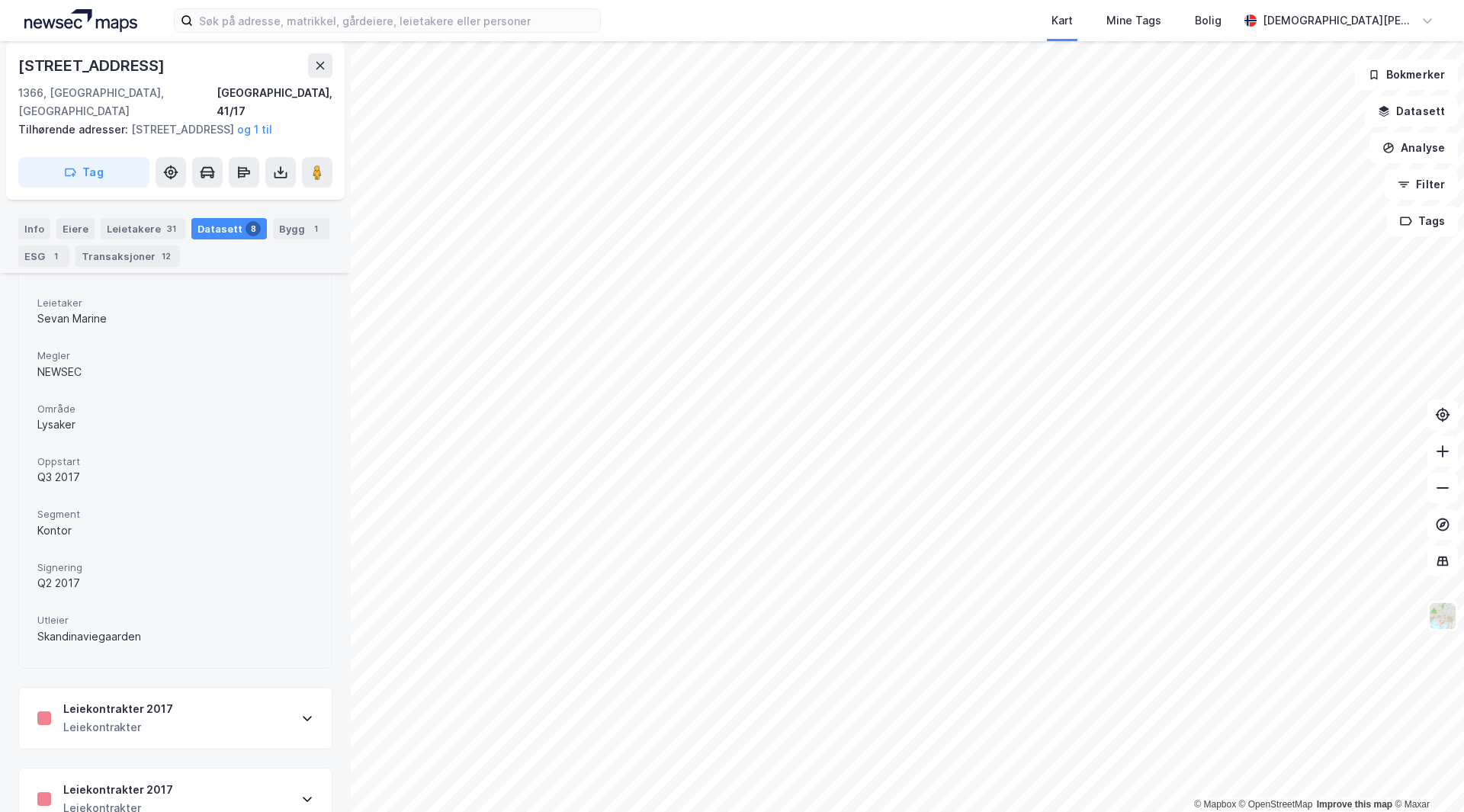
click at [132, 700] on div "Leiekontrakter 2017" at bounding box center [118, 709] width 109 height 18
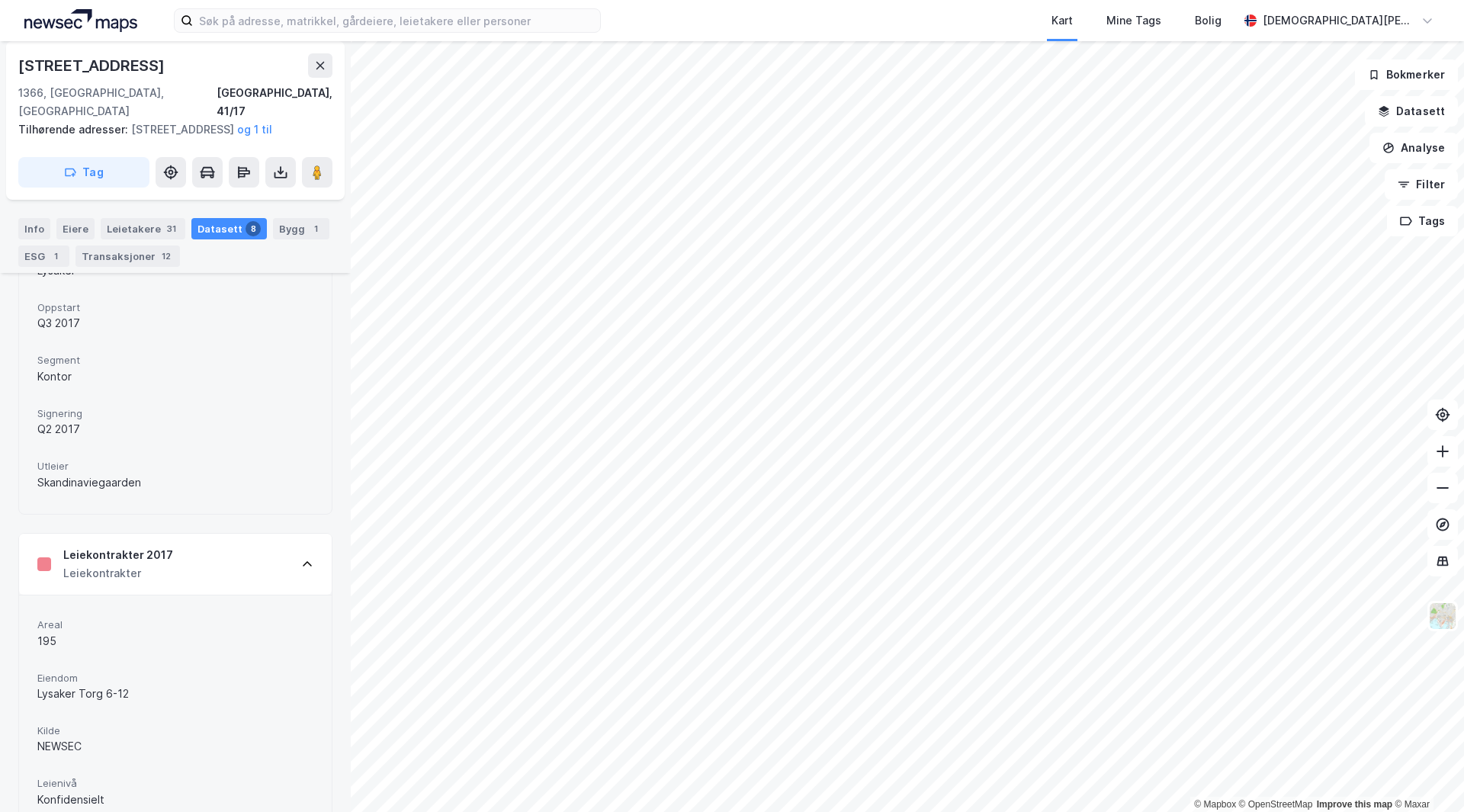
scroll to position [4319, 0]
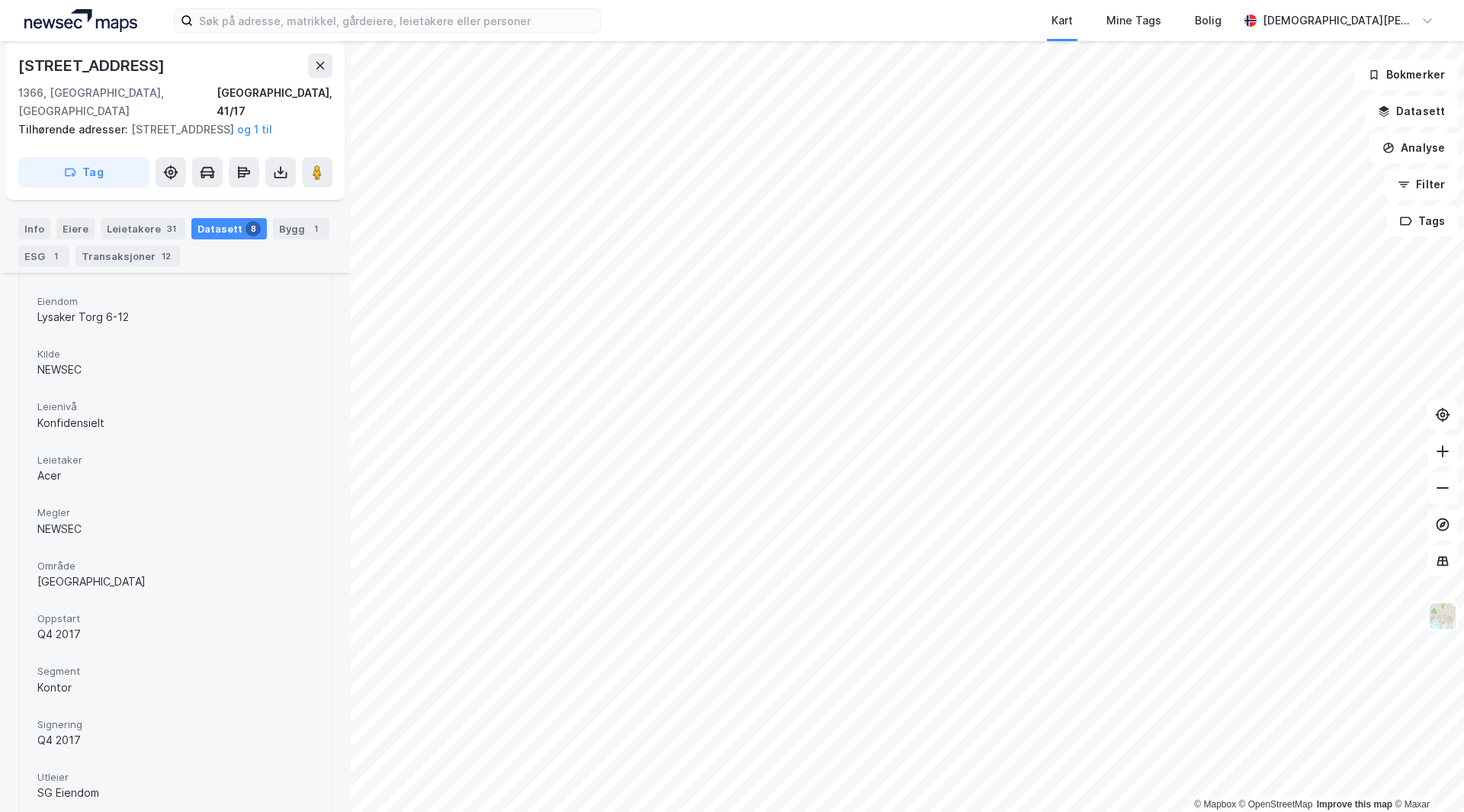
click at [142, 771] on span "Utleier" at bounding box center [176, 777] width 276 height 13
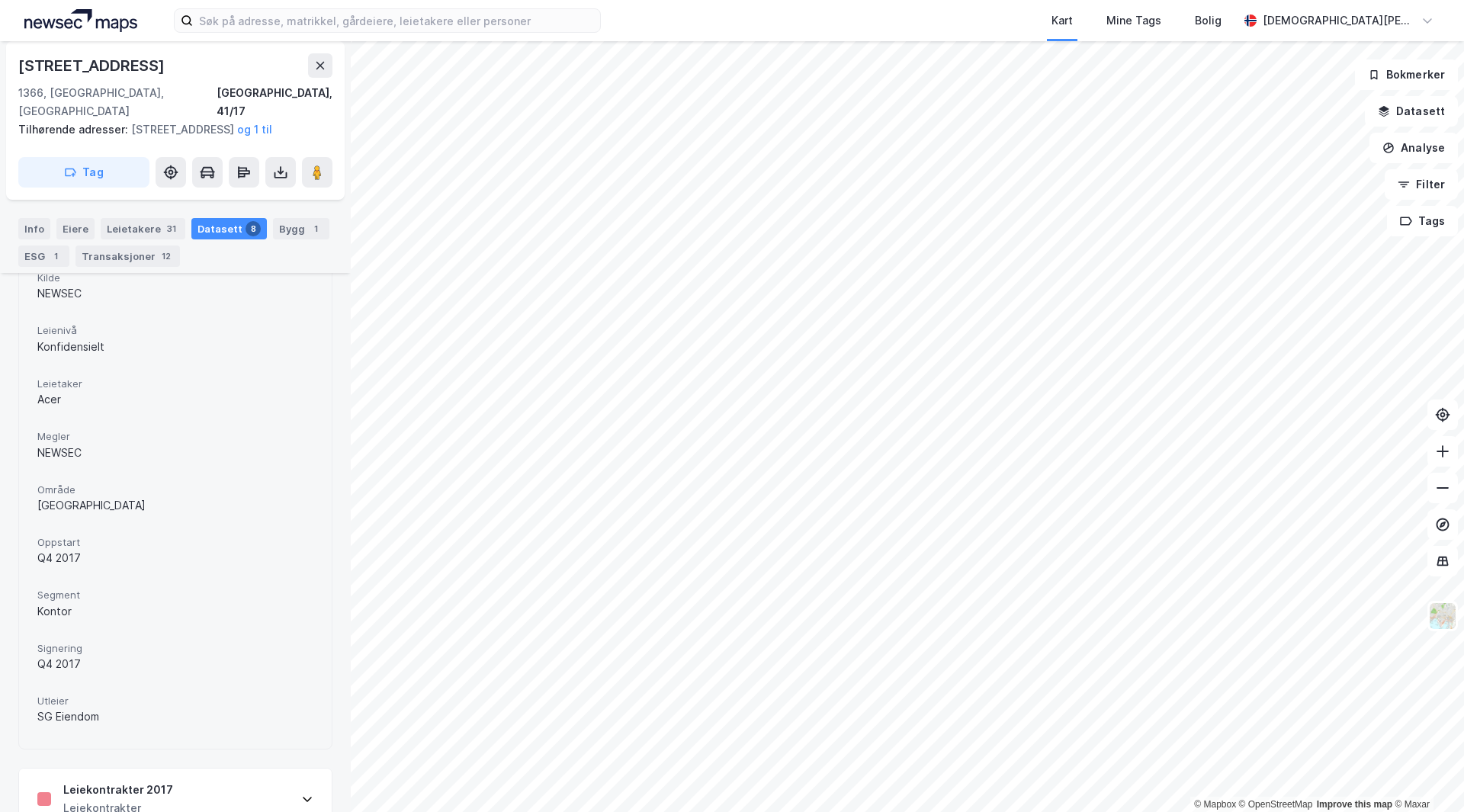
click at [140, 781] on div "Leiekontrakter 2017" at bounding box center [118, 790] width 109 height 18
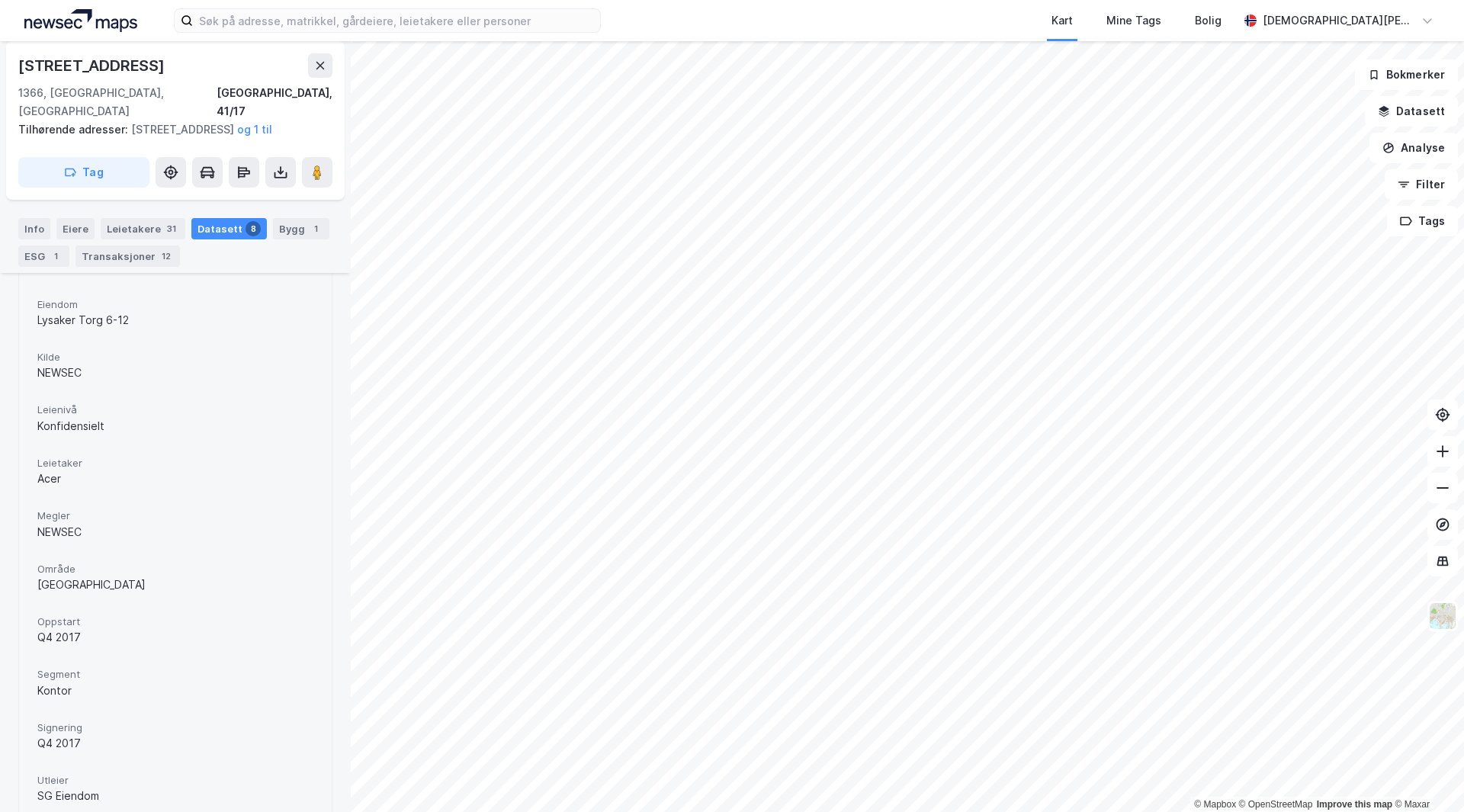
scroll to position [3703, 0]
click at [62, 73] on div "[STREET_ADDRESS]" at bounding box center [93, 65] width 150 height 25
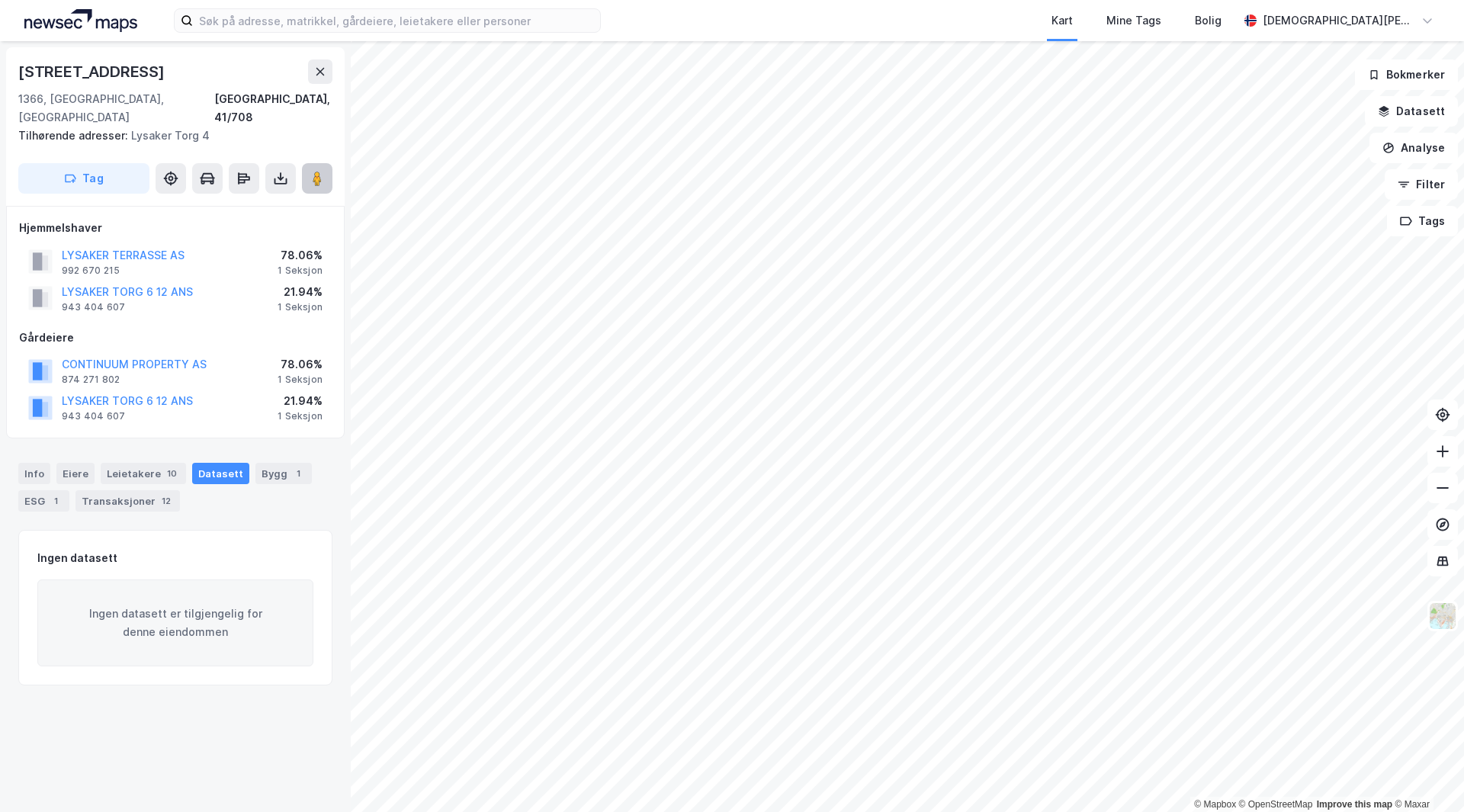
click at [317, 171] on image at bounding box center [317, 178] width 9 height 16
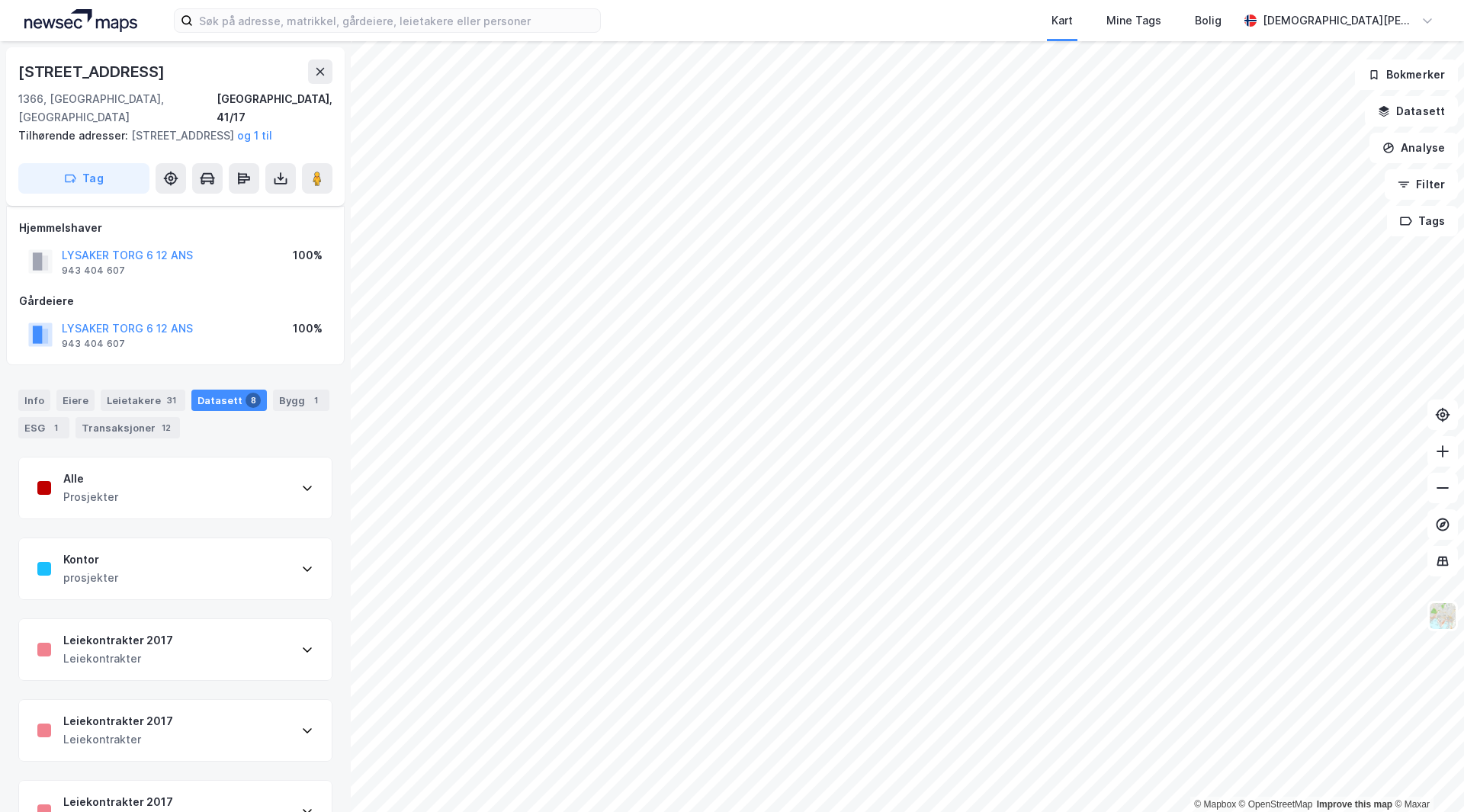
scroll to position [290, 0]
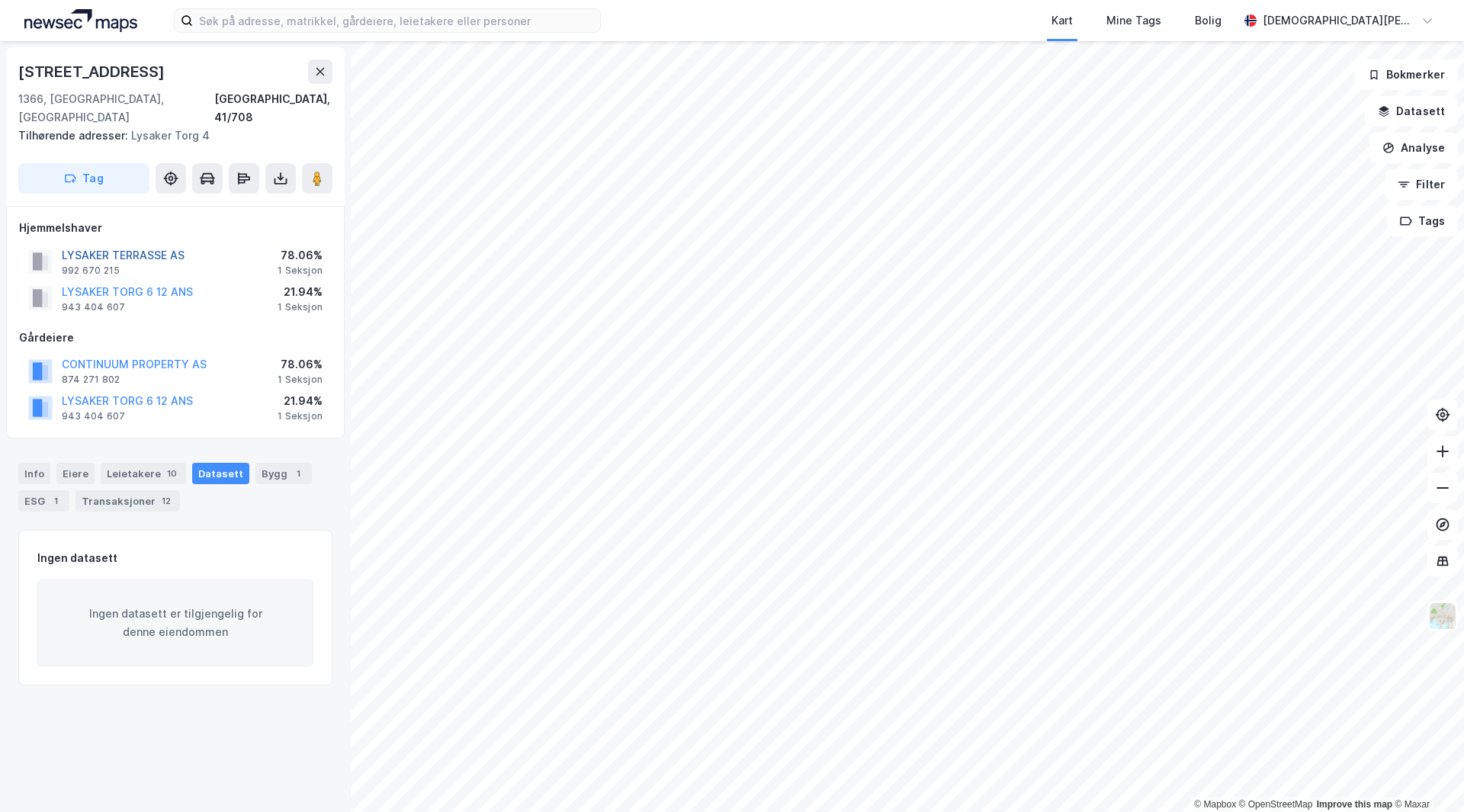
click at [0, 0] on button "LYSAKER TERRASSE AS" at bounding box center [0, 0] width 0 height 0
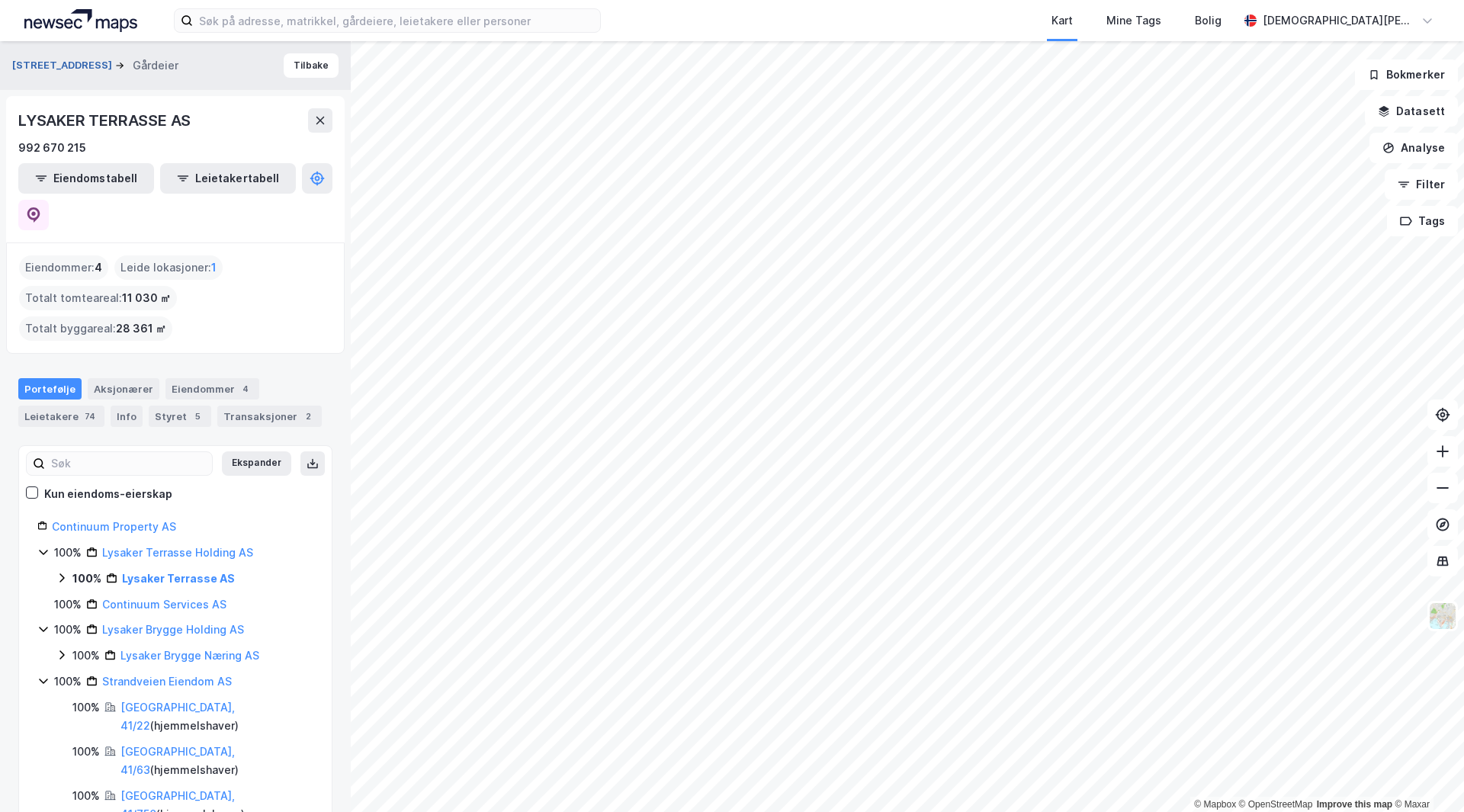
click at [47, 62] on button "[STREET_ADDRESS]" at bounding box center [63, 65] width 103 height 16
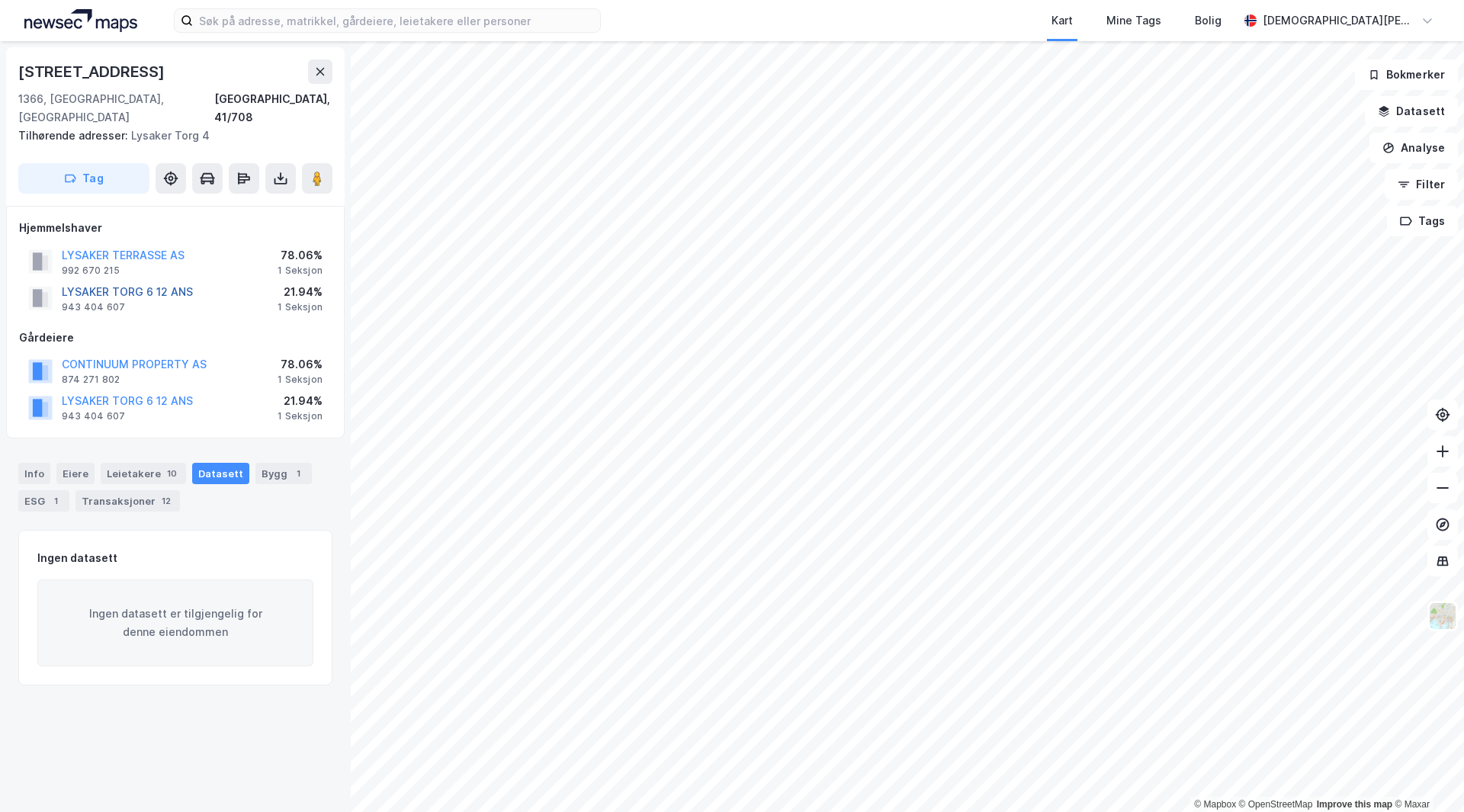
click at [0, 0] on button "LYSAKER TORG 6 12 ANS" at bounding box center [0, 0] width 0 height 0
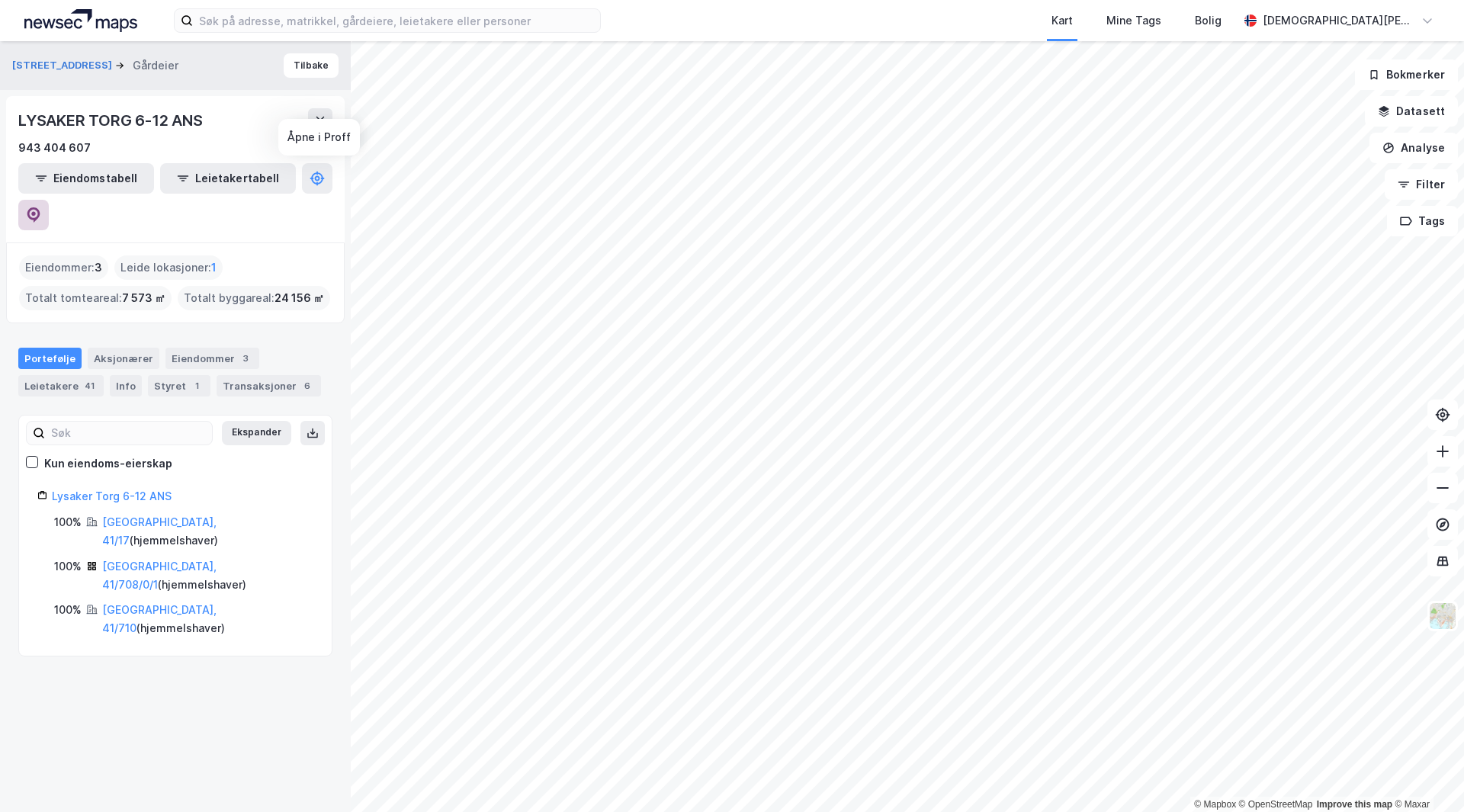
click at [41, 208] on icon at bounding box center [33, 215] width 16 height 16
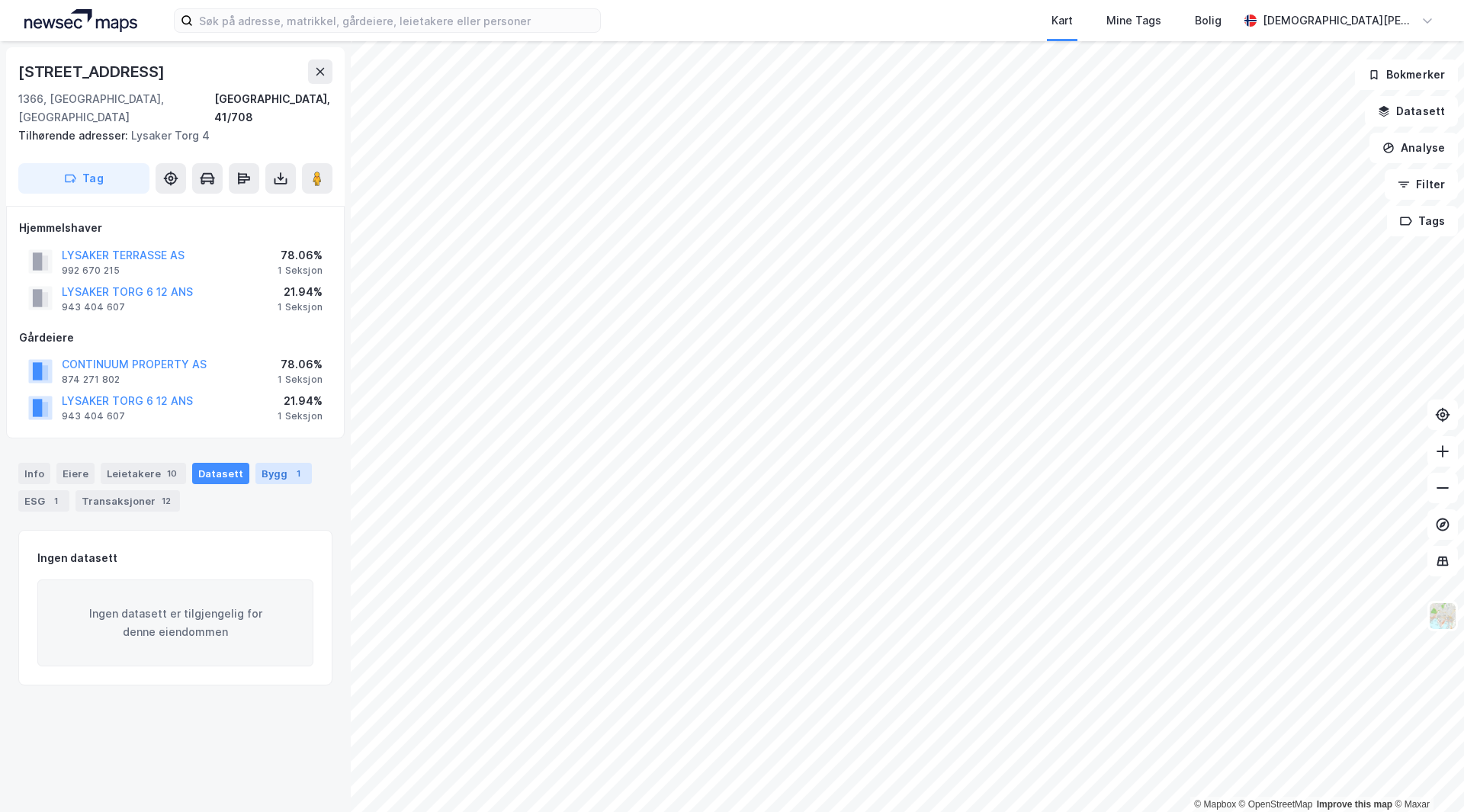
click at [290, 466] on div "1" at bounding box center [298, 473] width 16 height 16
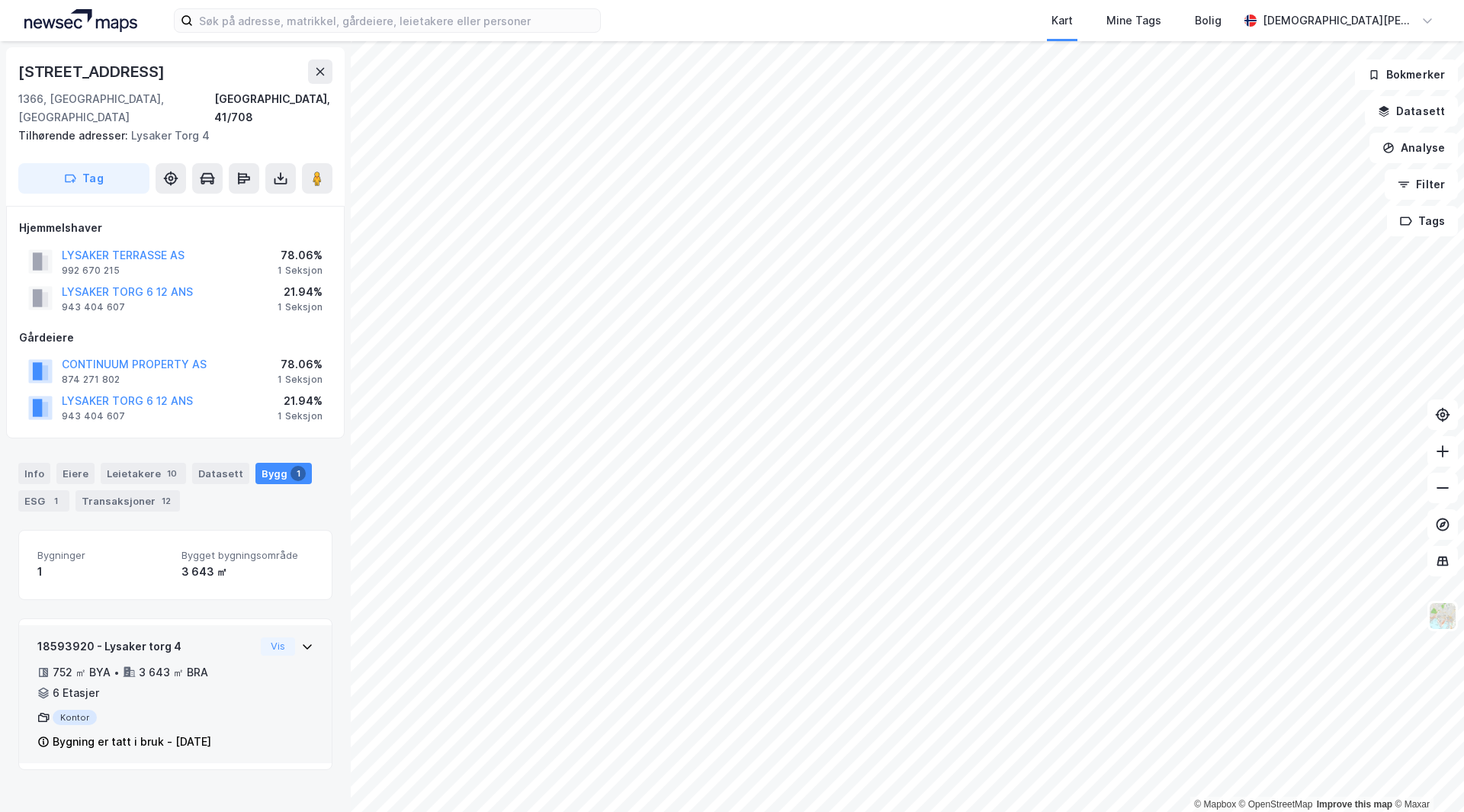
click at [115, 666] on div "•" at bounding box center [117, 671] width 6 height 12
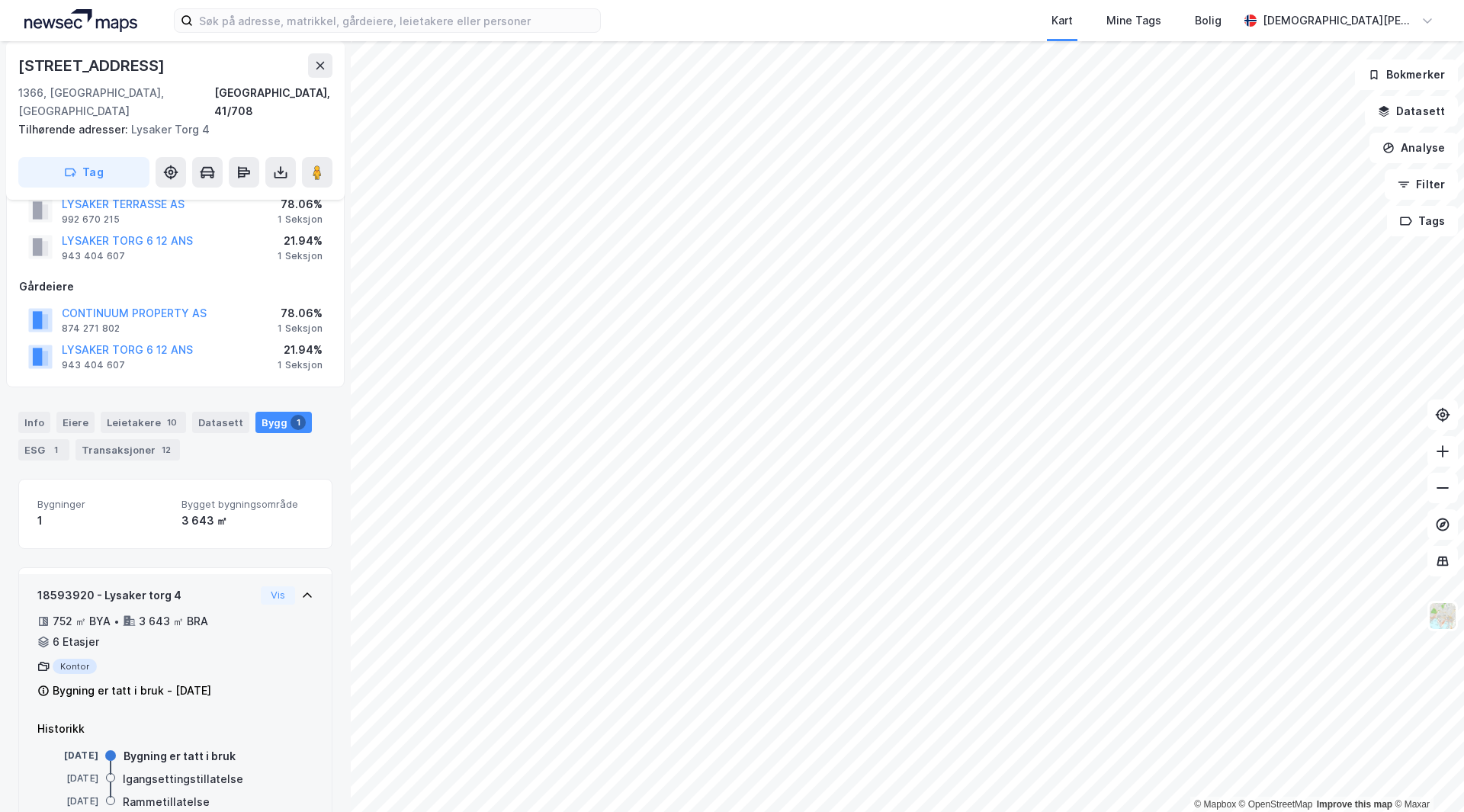
scroll to position [75, 0]
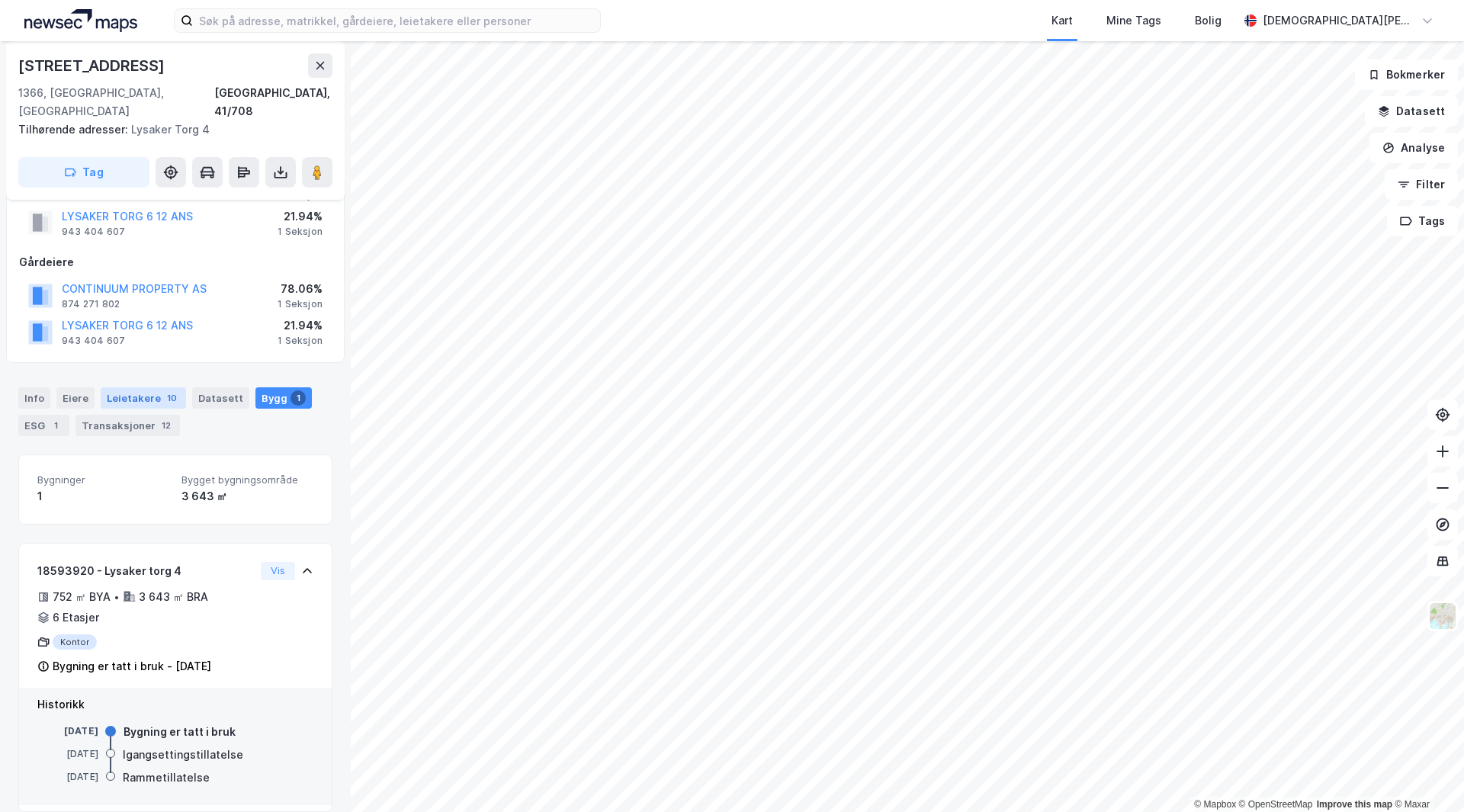
click at [156, 388] on div "Leietakere 10" at bounding box center [143, 398] width 85 height 21
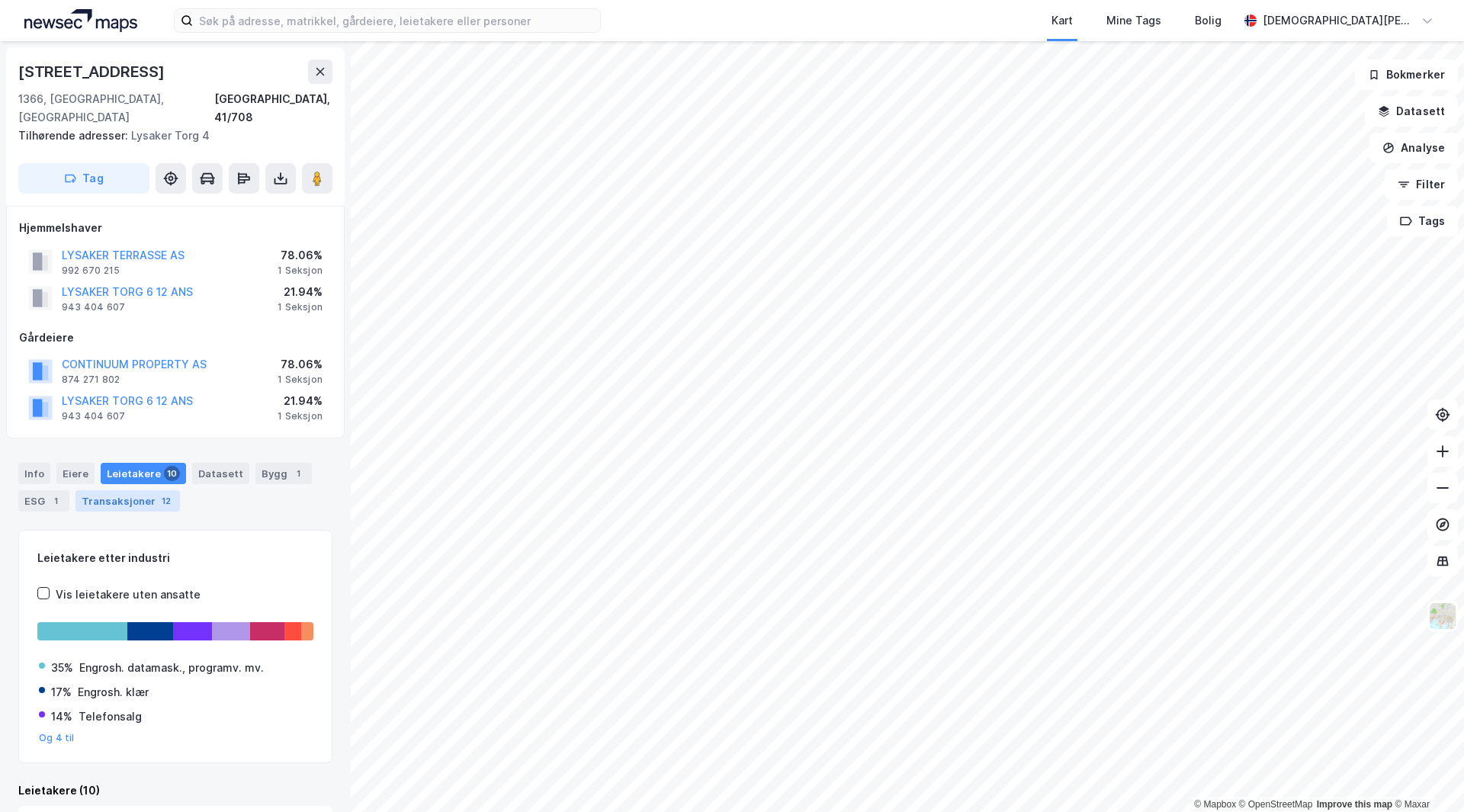
click at [102, 491] on div "Transaksjoner 12" at bounding box center [128, 501] width 105 height 21
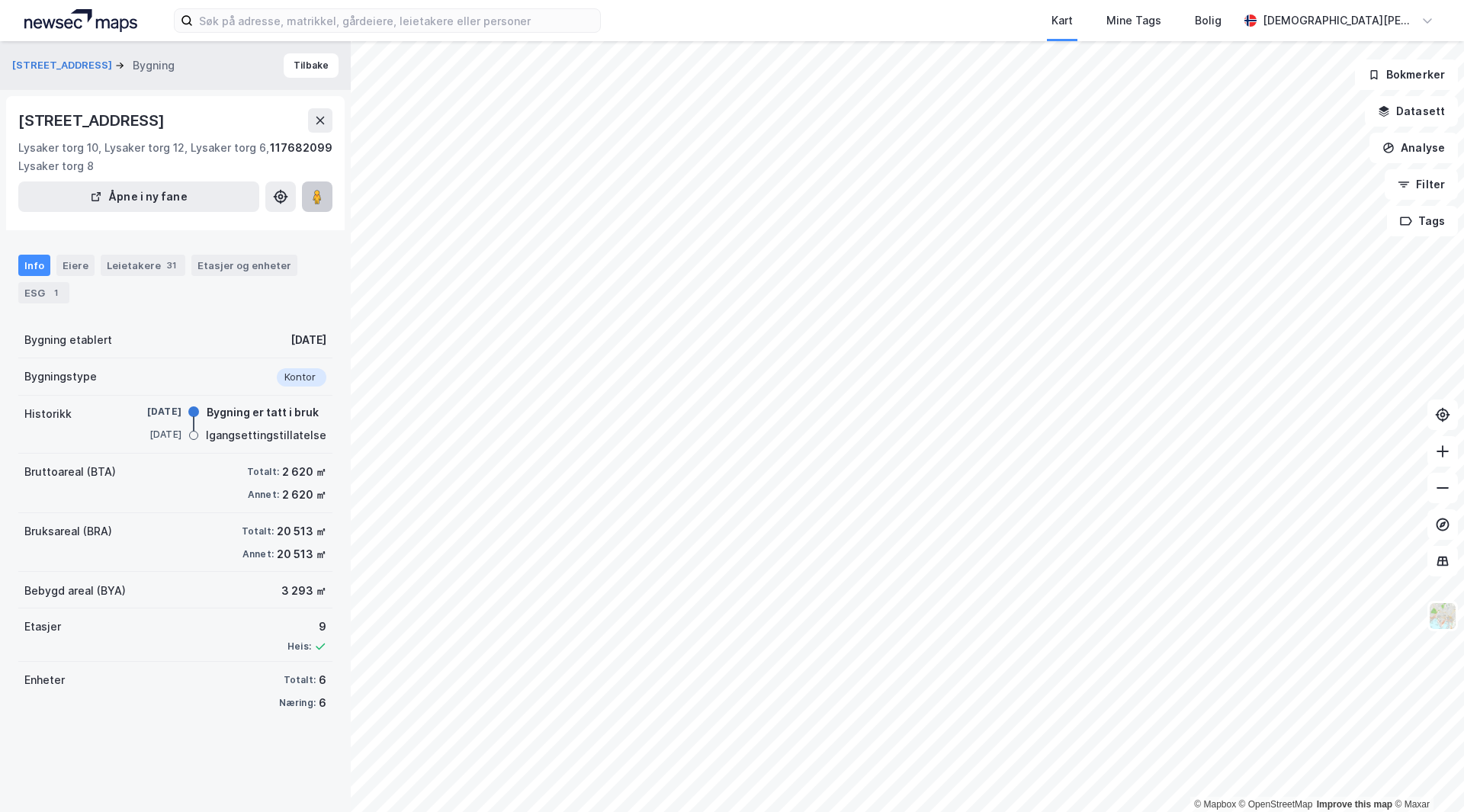
click at [321, 201] on image at bounding box center [317, 197] width 9 height 16
click at [44, 289] on div "ESG 1" at bounding box center [44, 292] width 51 height 21
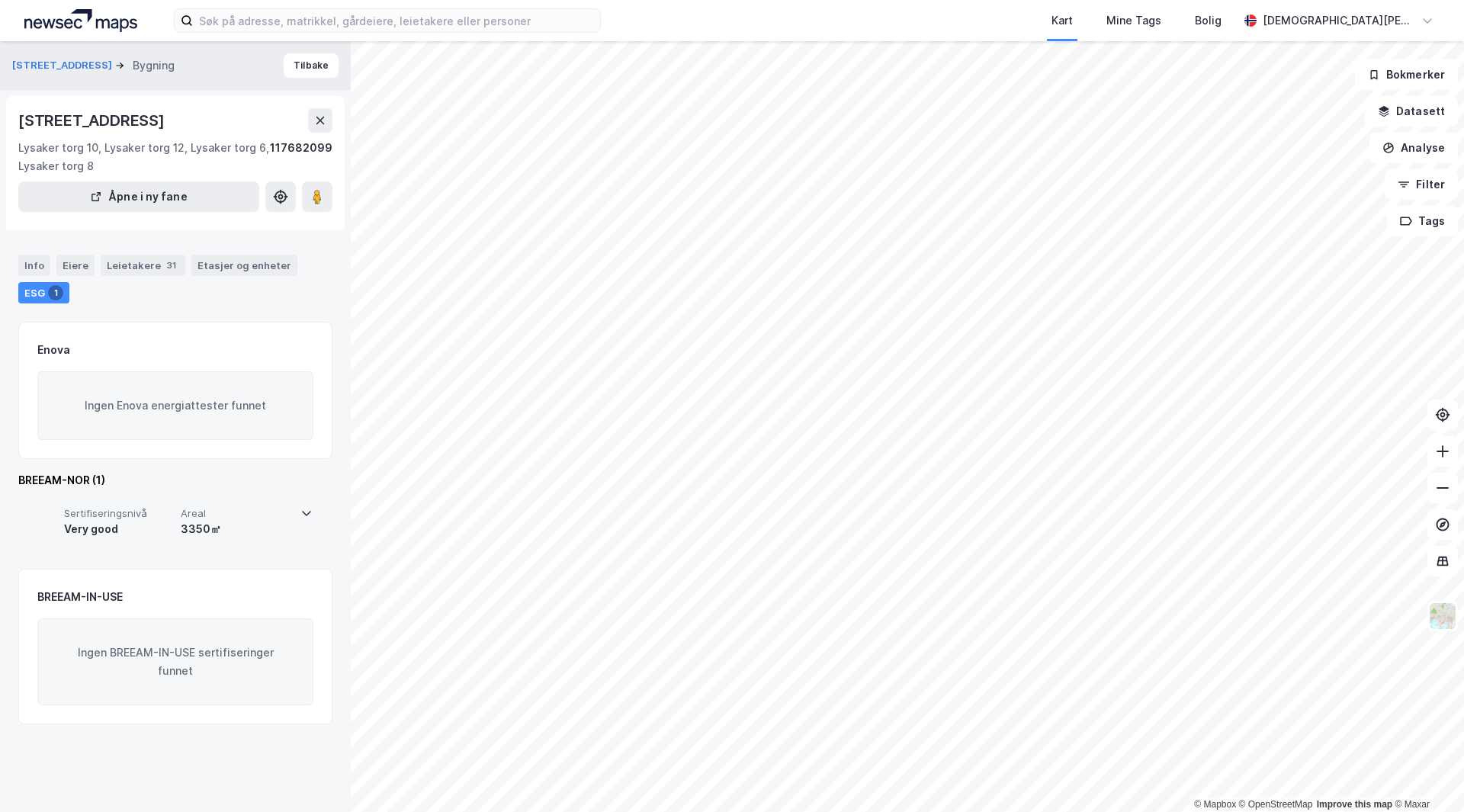
click at [159, 528] on div "Very good" at bounding box center [119, 529] width 110 height 18
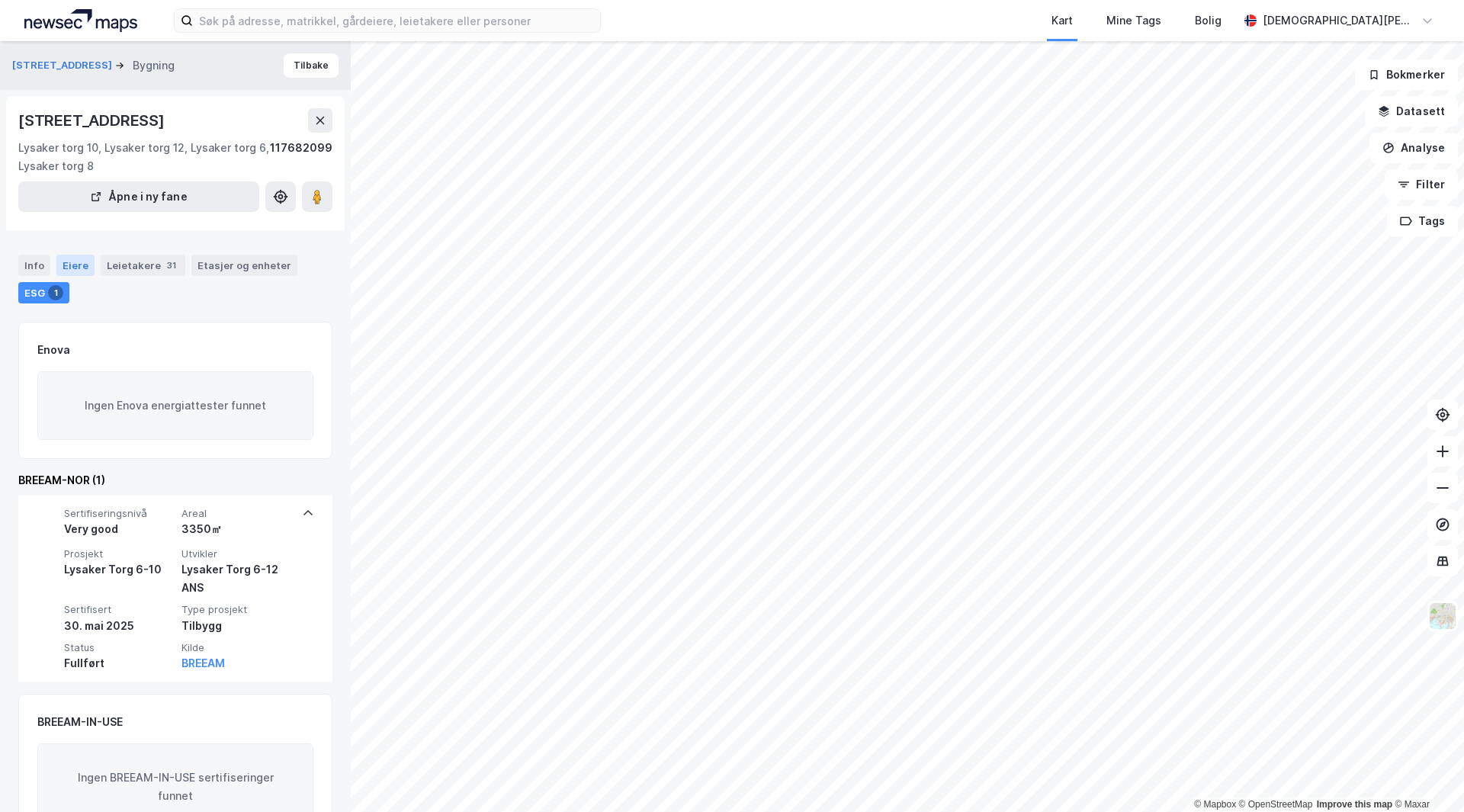
click at [72, 270] on div "Eiere" at bounding box center [74, 265] width 38 height 21
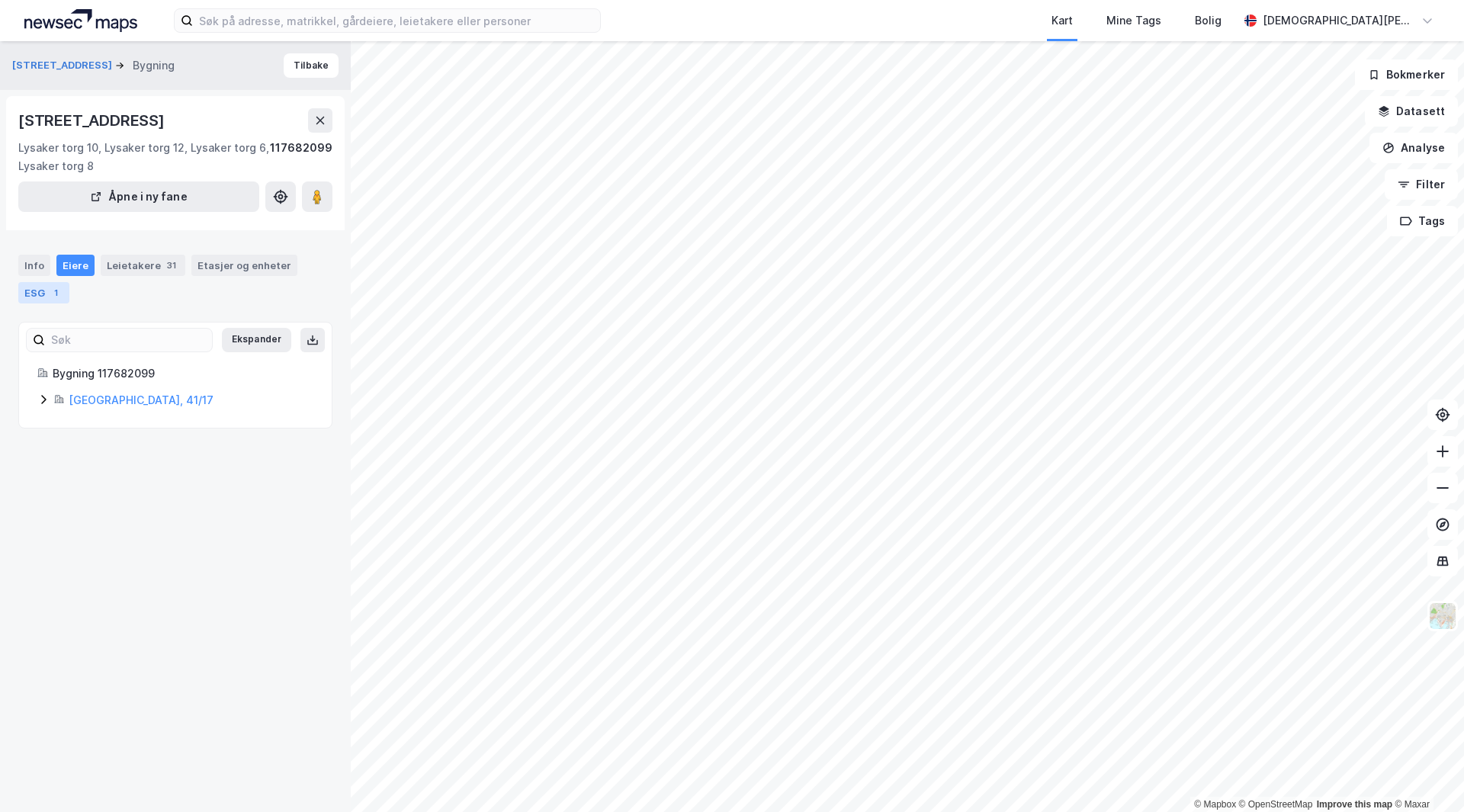
click at [42, 285] on div "ESG 1" at bounding box center [44, 292] width 51 height 21
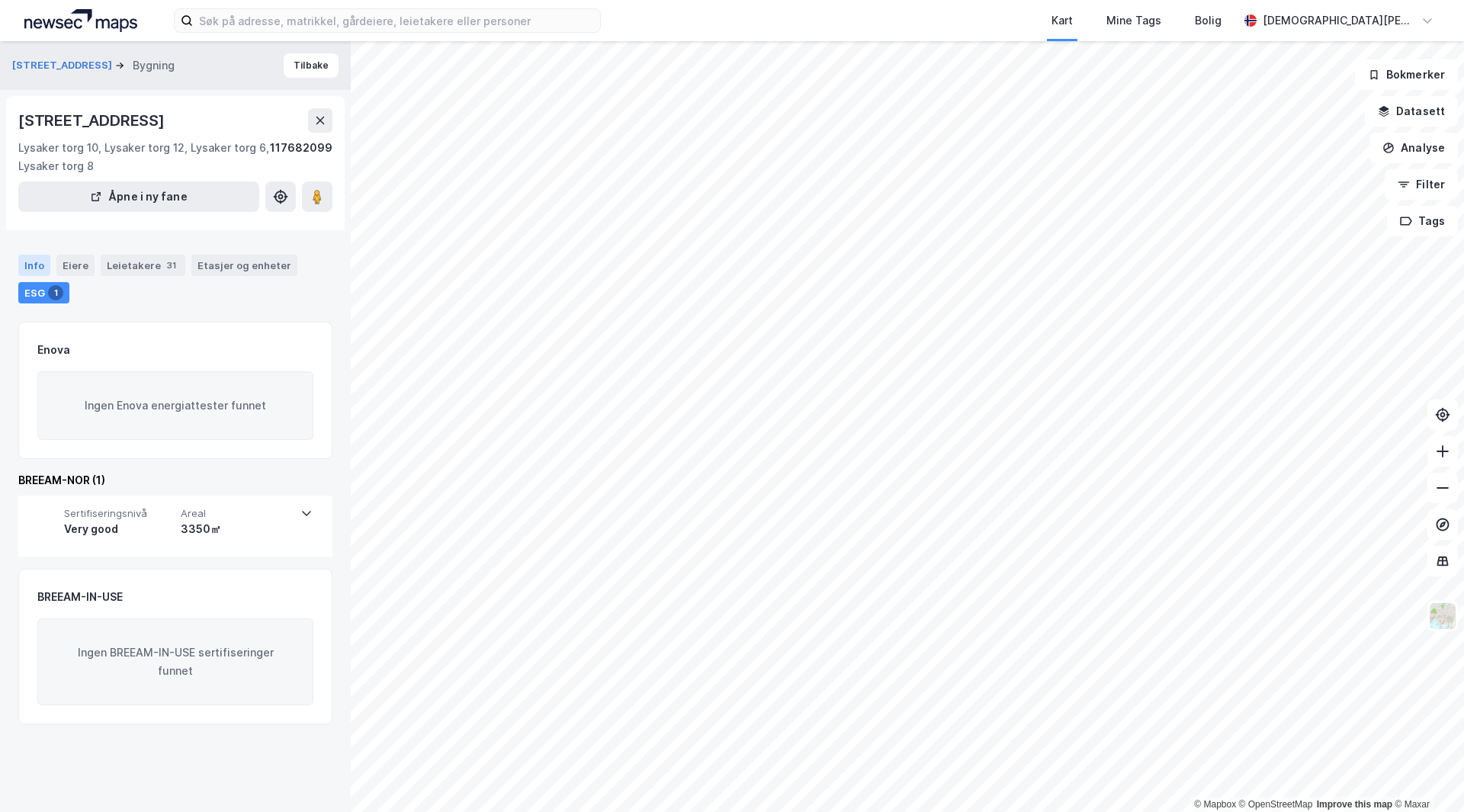
click at [40, 266] on div "Info" at bounding box center [34, 265] width 32 height 21
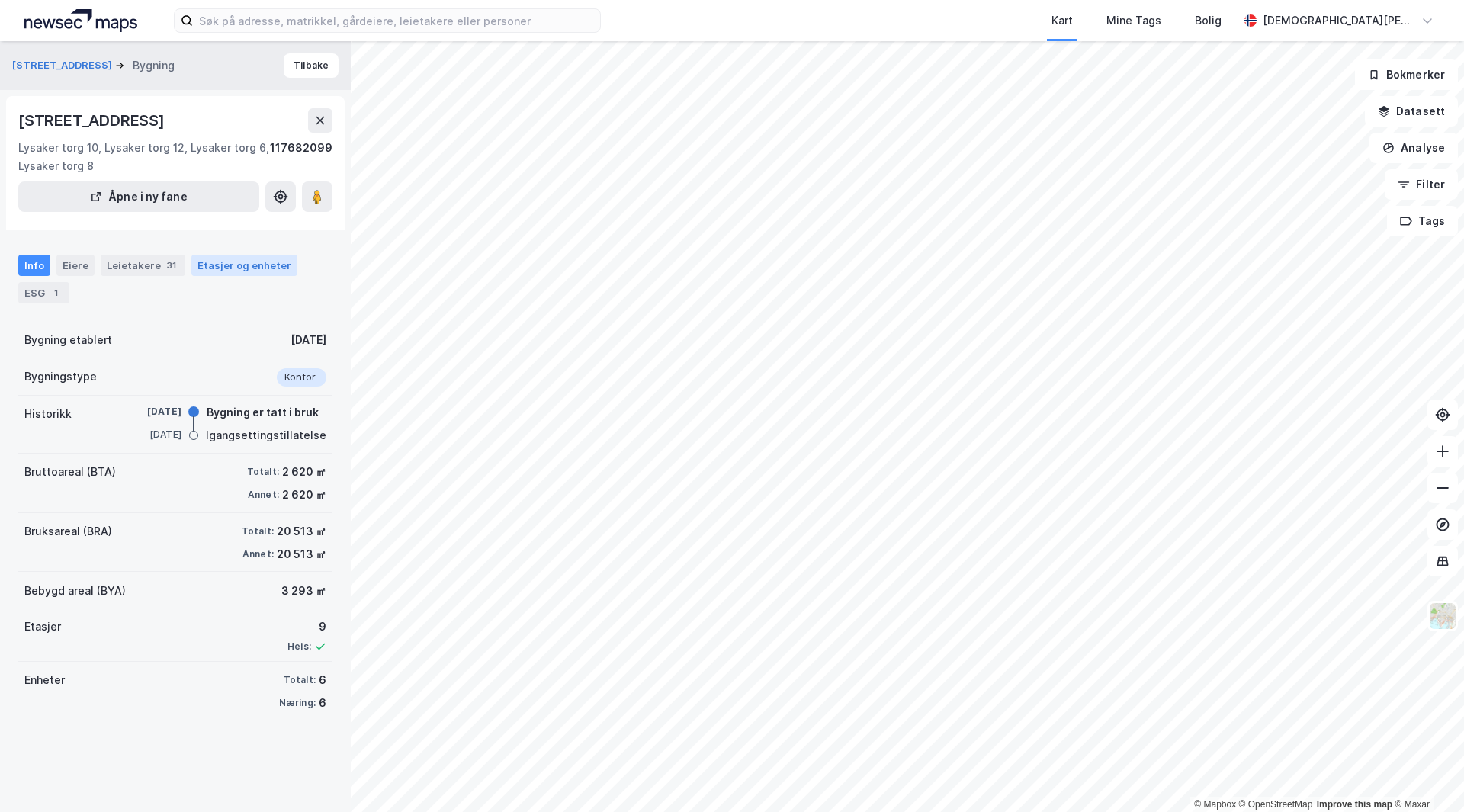
click at [191, 275] on div "Etasjer og enheter" at bounding box center [244, 265] width 106 height 21
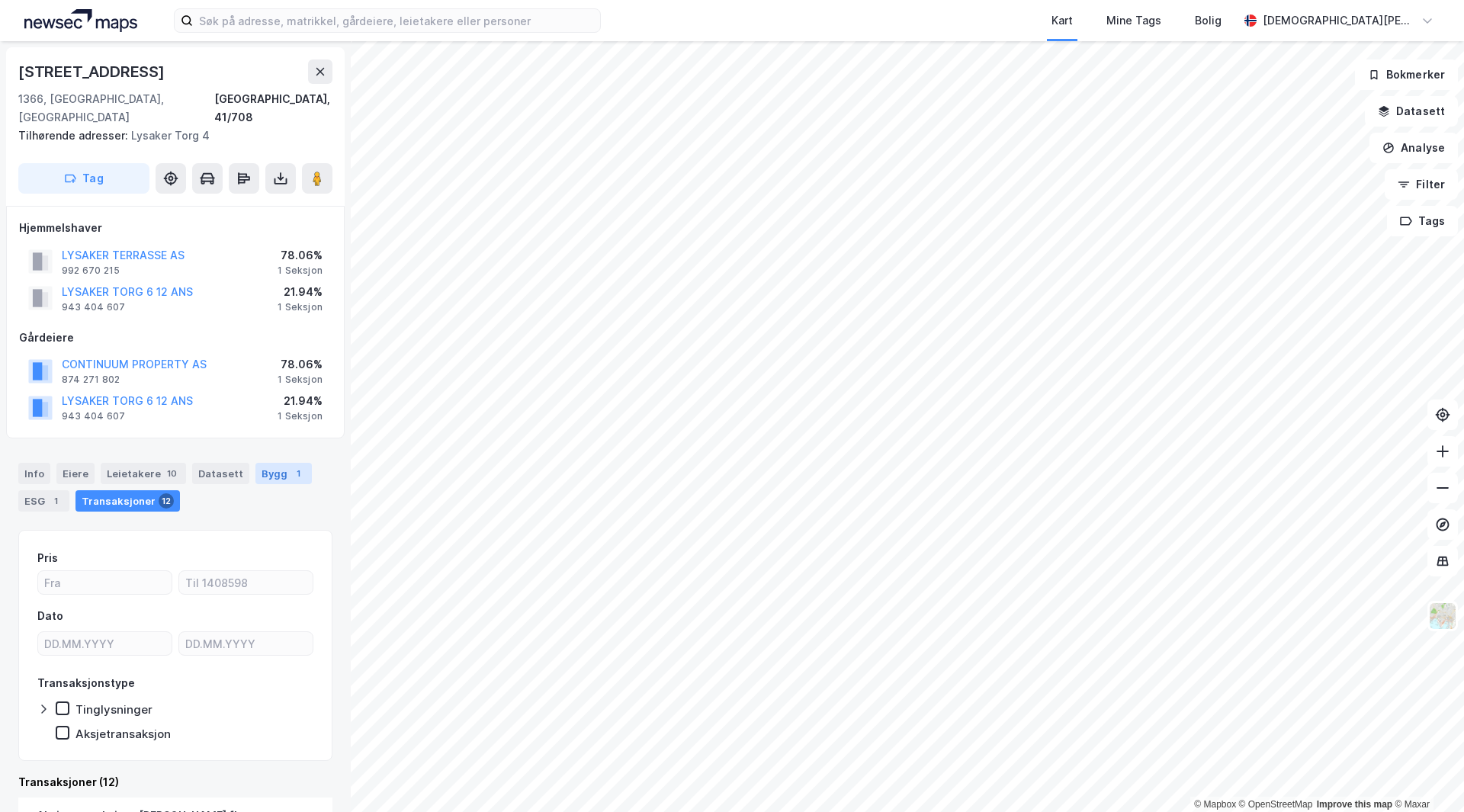
click at [257, 463] on div "Bygg 1" at bounding box center [283, 473] width 56 height 21
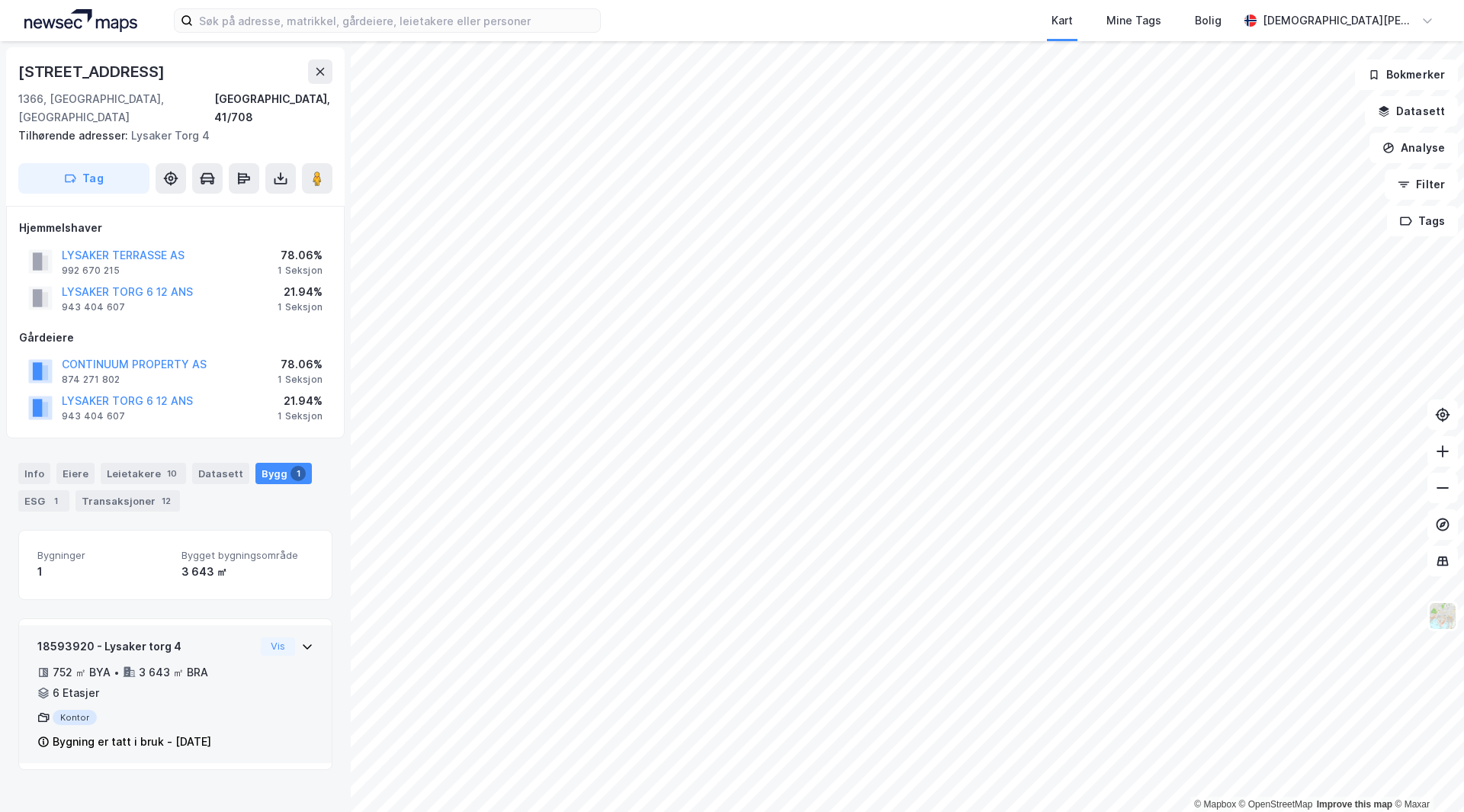
click at [192, 637] on div "18593920 - Lysaker torg 4" at bounding box center [146, 647] width 218 height 18
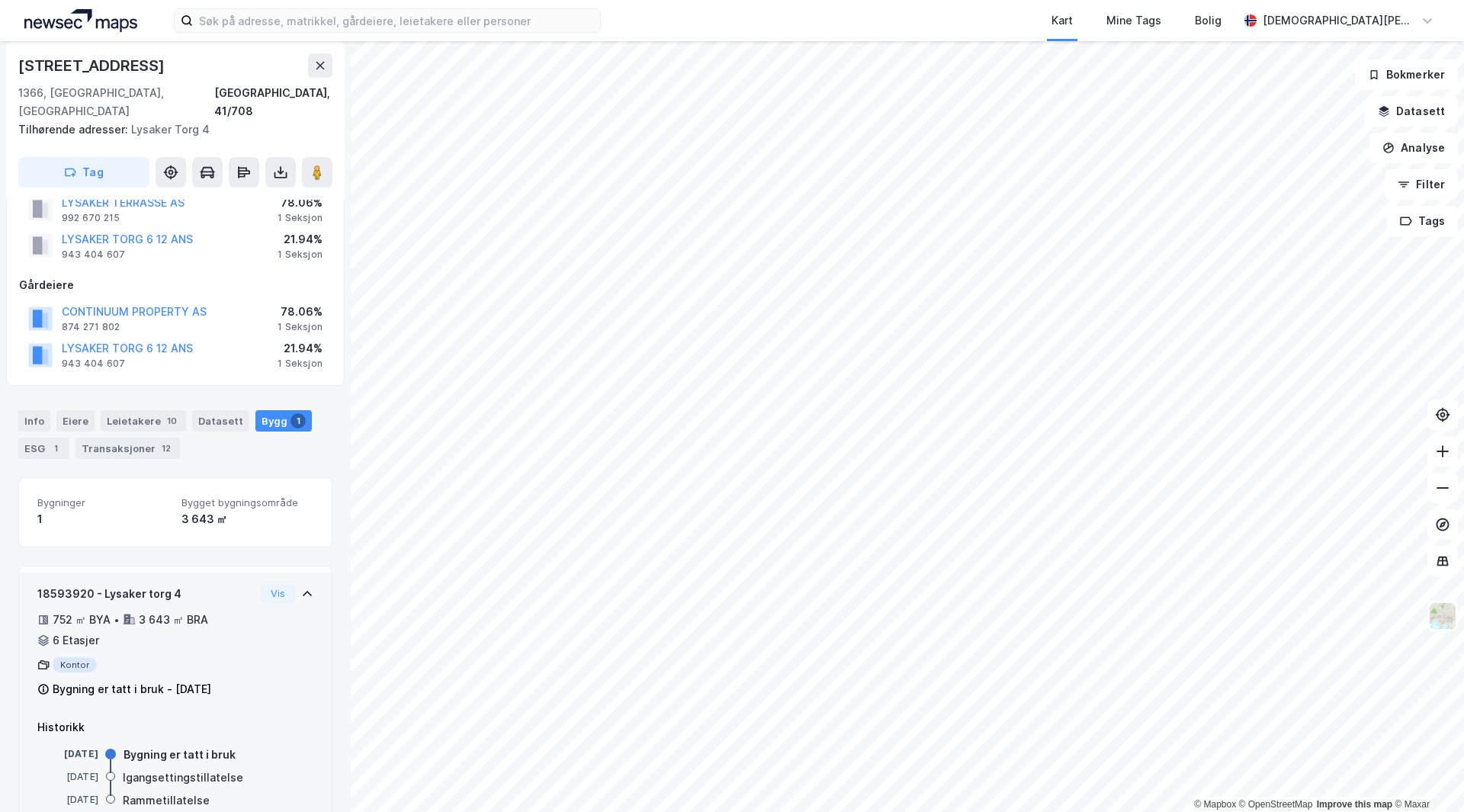
scroll to position [75, 0]
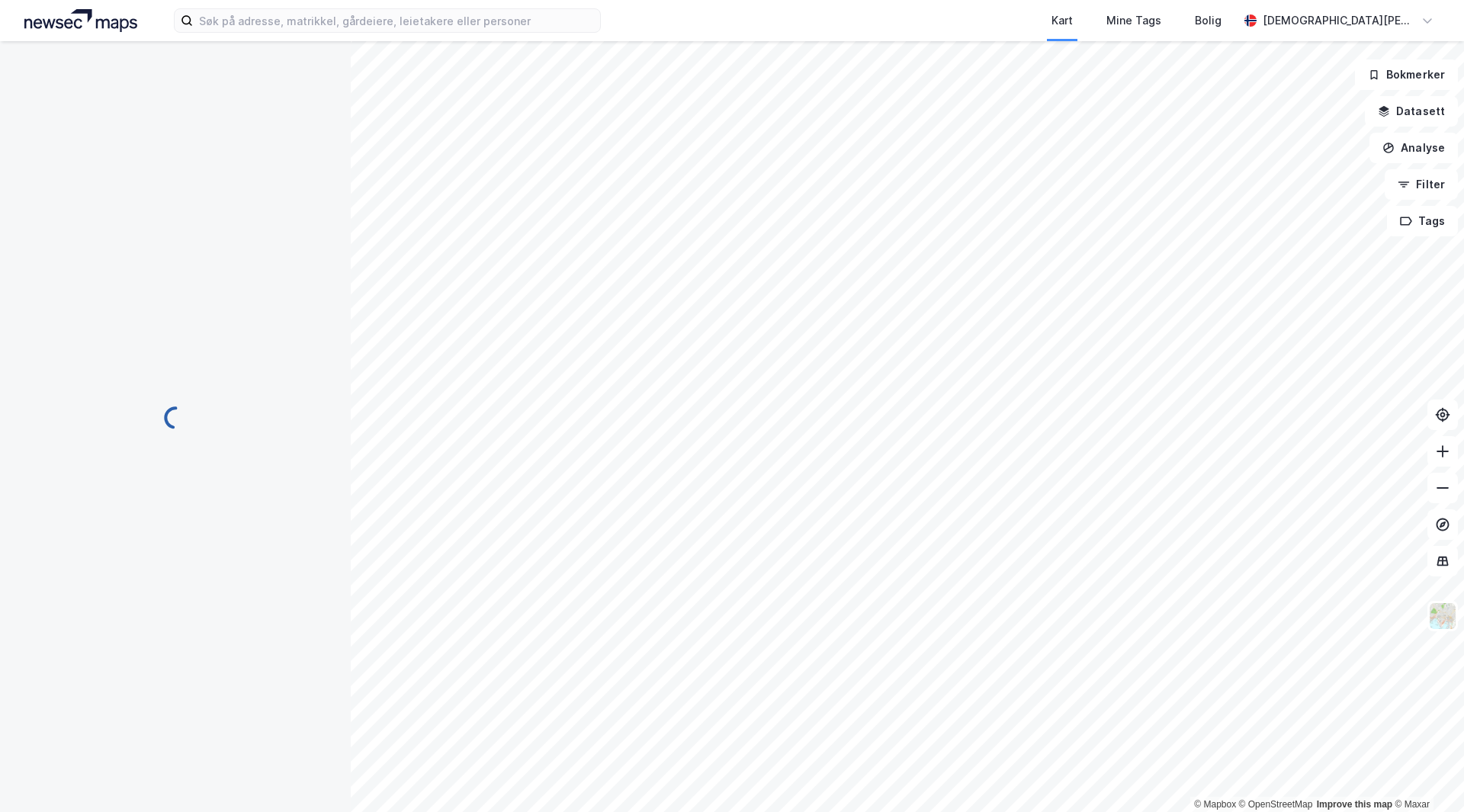
scroll to position [75, 0]
